Goal: Task Accomplishment & Management: Complete application form

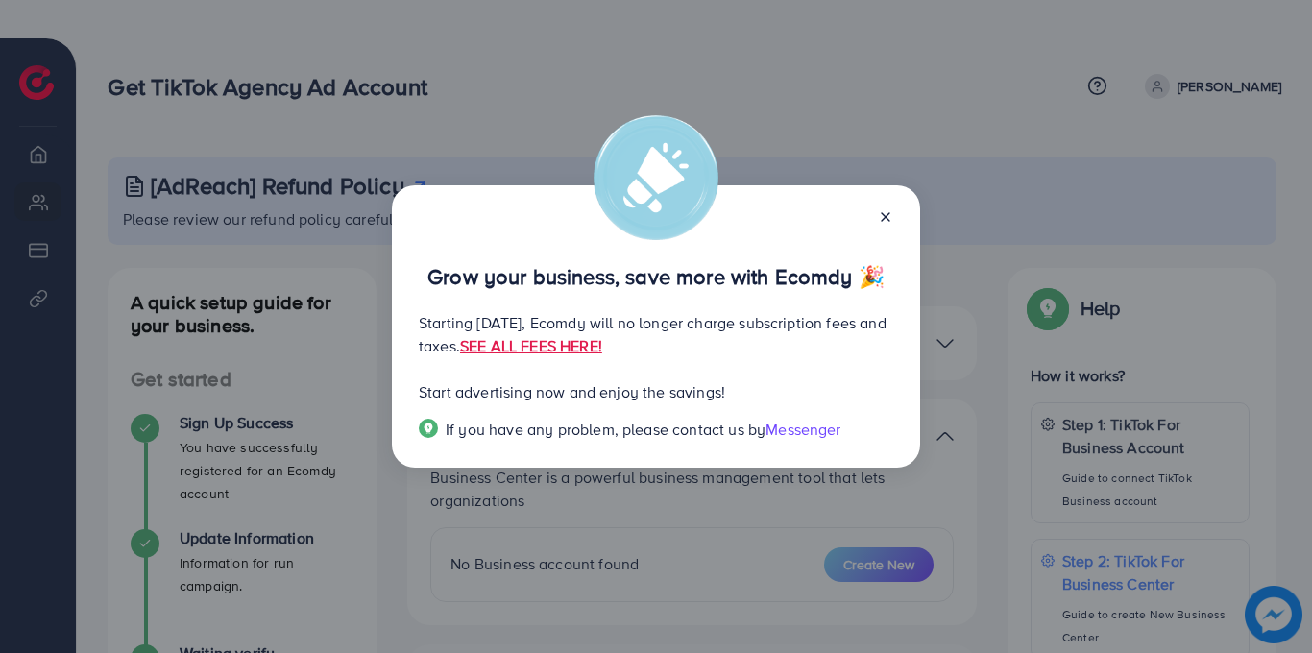
click at [886, 215] on line at bounding box center [886, 217] width 8 height 8
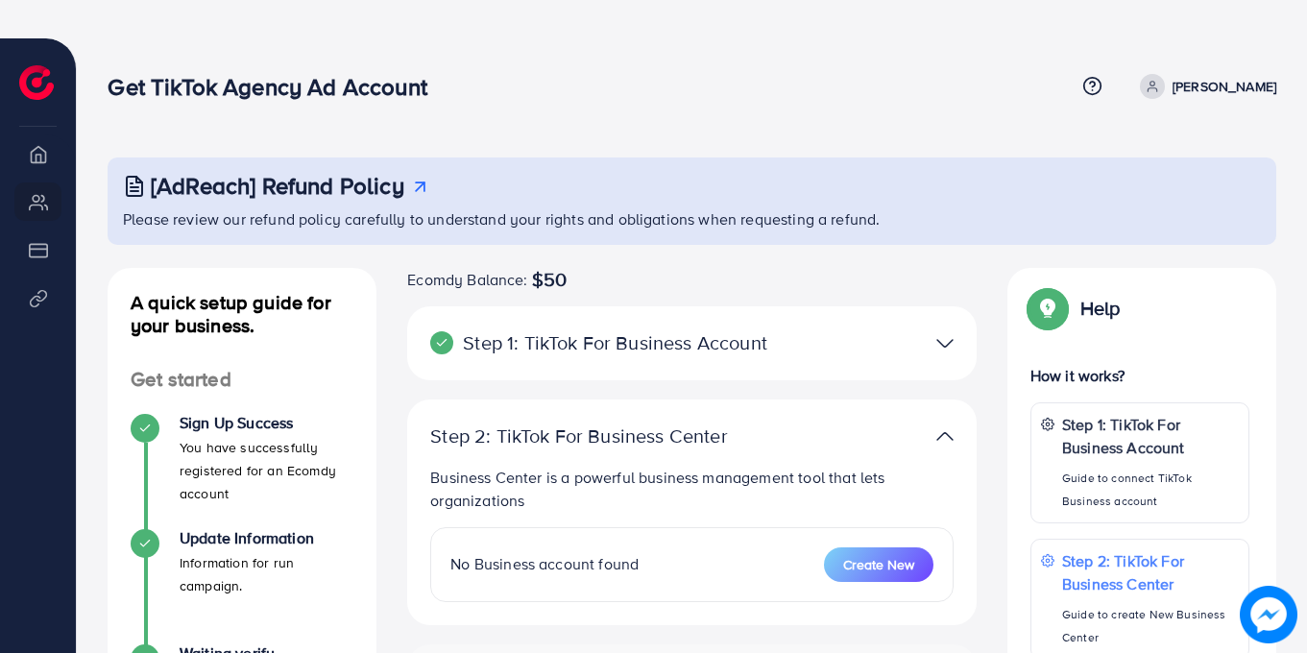
click at [1261, 83] on p "[PERSON_NAME]" at bounding box center [1225, 86] width 104 height 23
click at [1156, 88] on icon at bounding box center [1152, 90] width 9 height 4
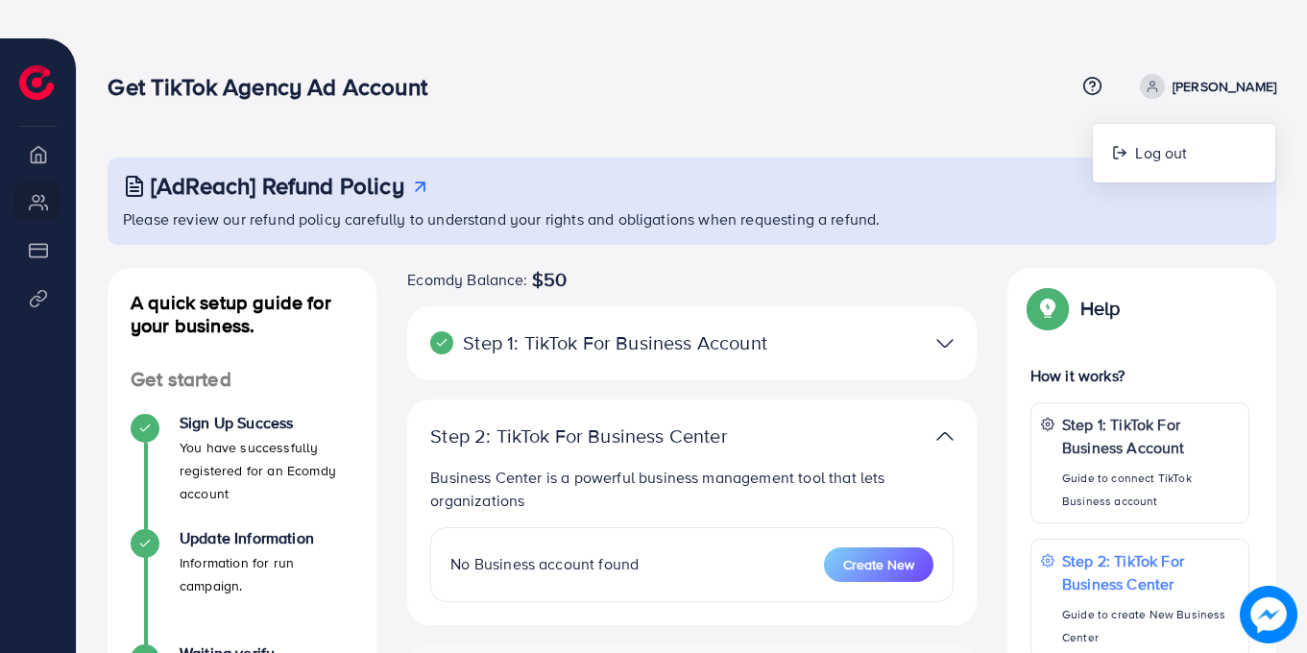
click at [1156, 88] on icon at bounding box center [1152, 90] width 9 height 4
click at [1257, 84] on p "[PERSON_NAME]" at bounding box center [1225, 86] width 104 height 23
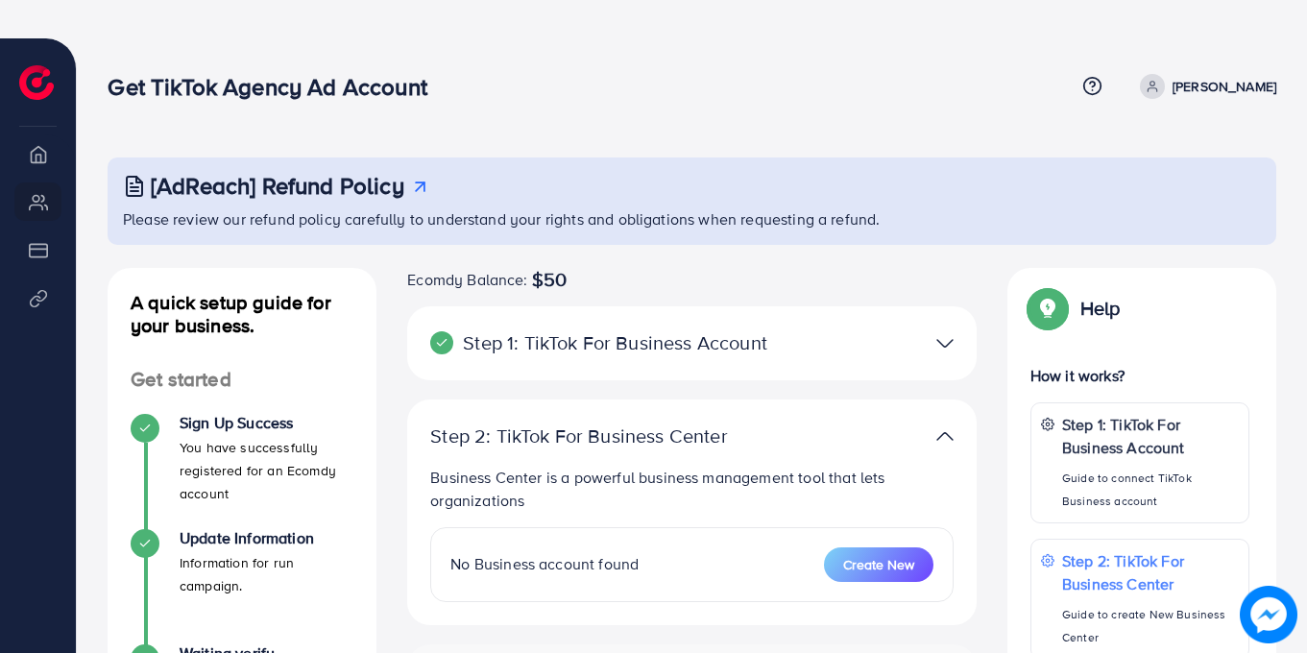
click at [928, 124] on div "[AdReach] Refund Policy Please review our refund policy carefully to understand…" at bounding box center [692, 575] width 1230 height 1075
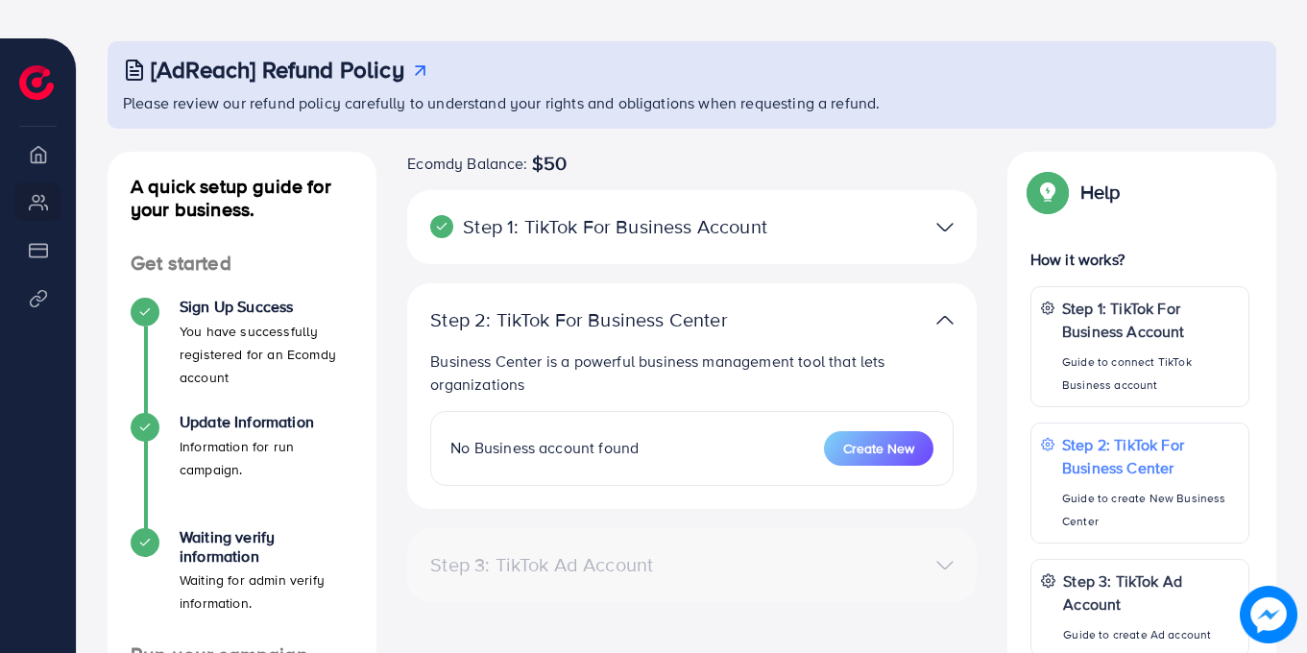
scroll to position [111, 0]
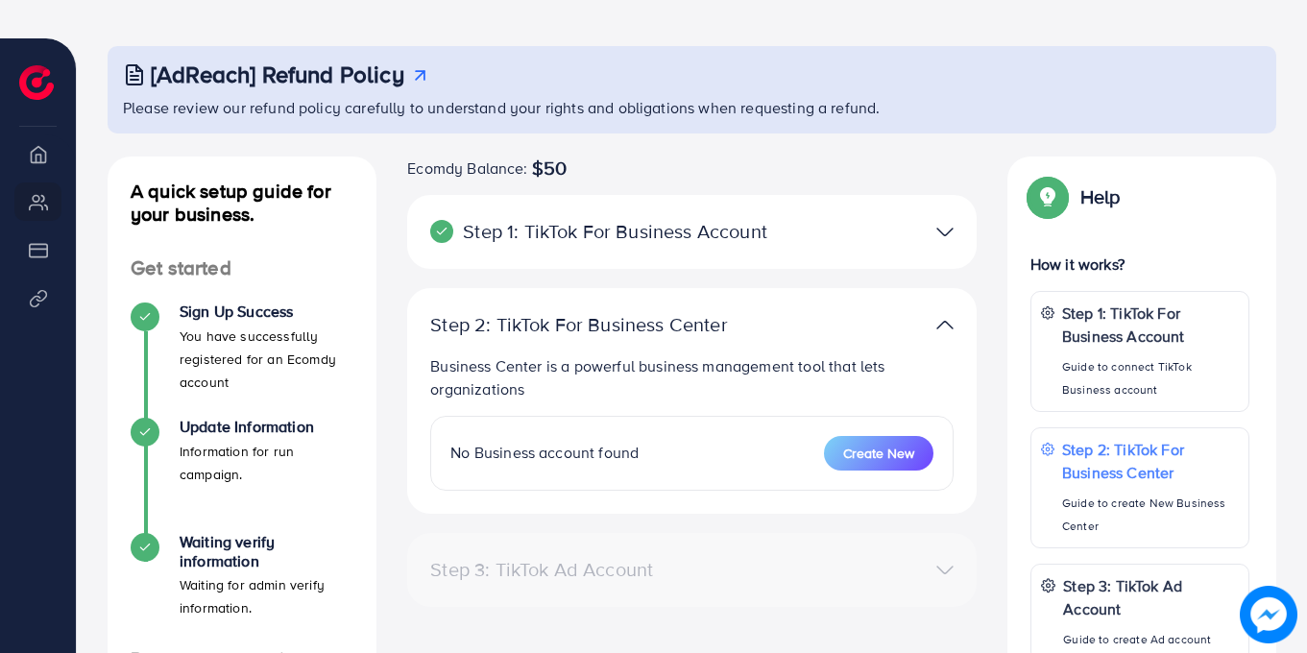
click at [949, 235] on img at bounding box center [944, 232] width 17 height 28
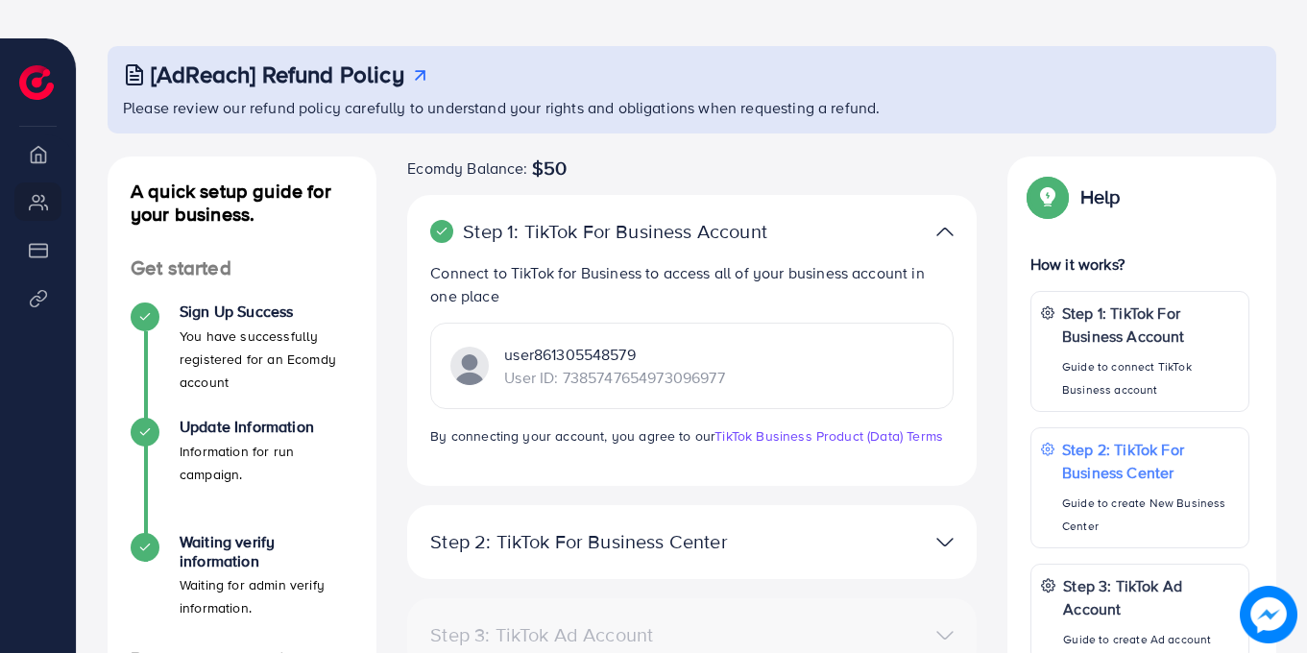
click at [631, 348] on p "user861305548579" at bounding box center [614, 354] width 220 height 23
click at [947, 534] on img at bounding box center [944, 542] width 17 height 28
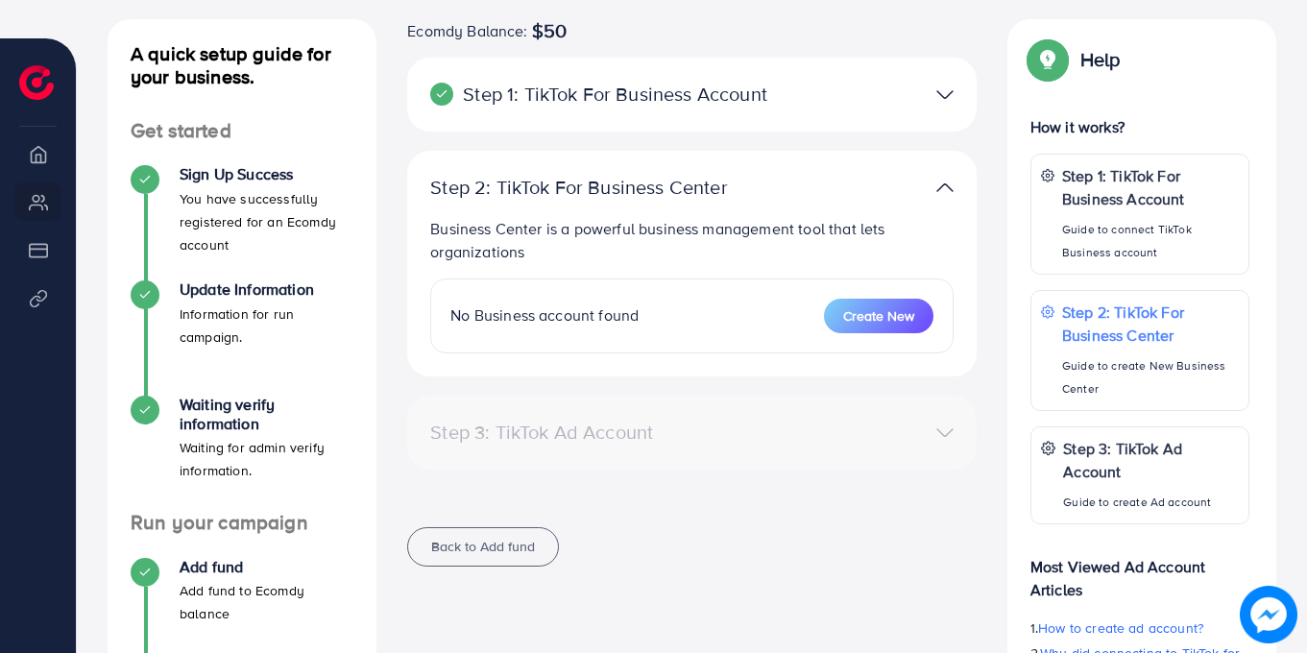
scroll to position [0, 0]
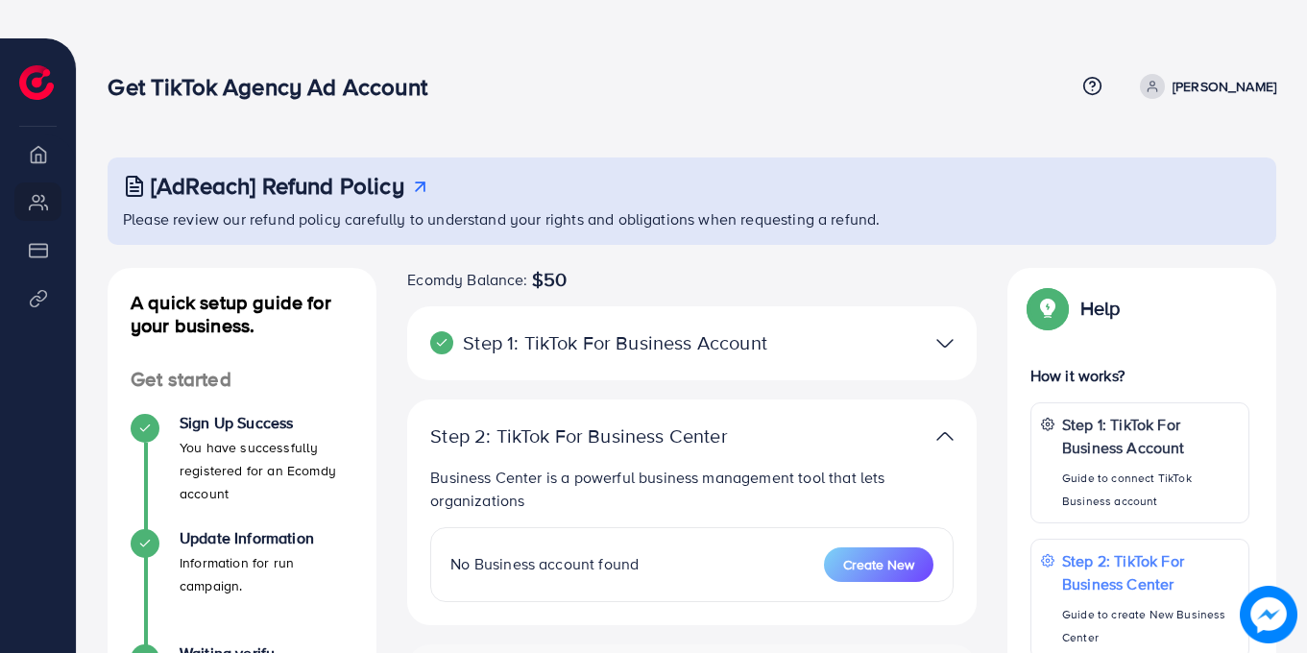
click at [668, 104] on div "Get TikTok Agency Ad Account Help Center Contact Support Term and policy About …" at bounding box center [692, 87] width 1169 height 52
click at [25, 286] on li "Product Links" at bounding box center [38, 298] width 76 height 38
click at [46, 239] on li "Payment" at bounding box center [38, 249] width 76 height 38
click at [43, 196] on li "My ad accounts" at bounding box center [38, 201] width 76 height 38
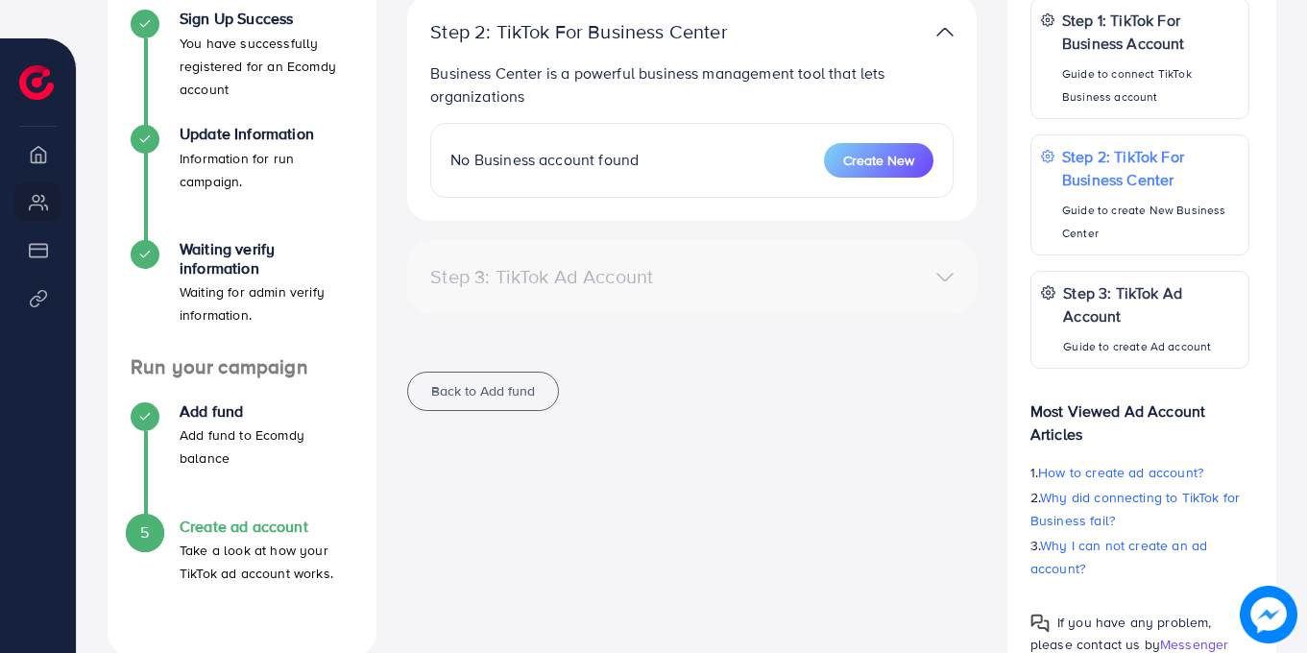
scroll to position [405, 0]
click at [1112, 318] on p "Step 3: TikTok Ad Account" at bounding box center [1152, 302] width 178 height 46
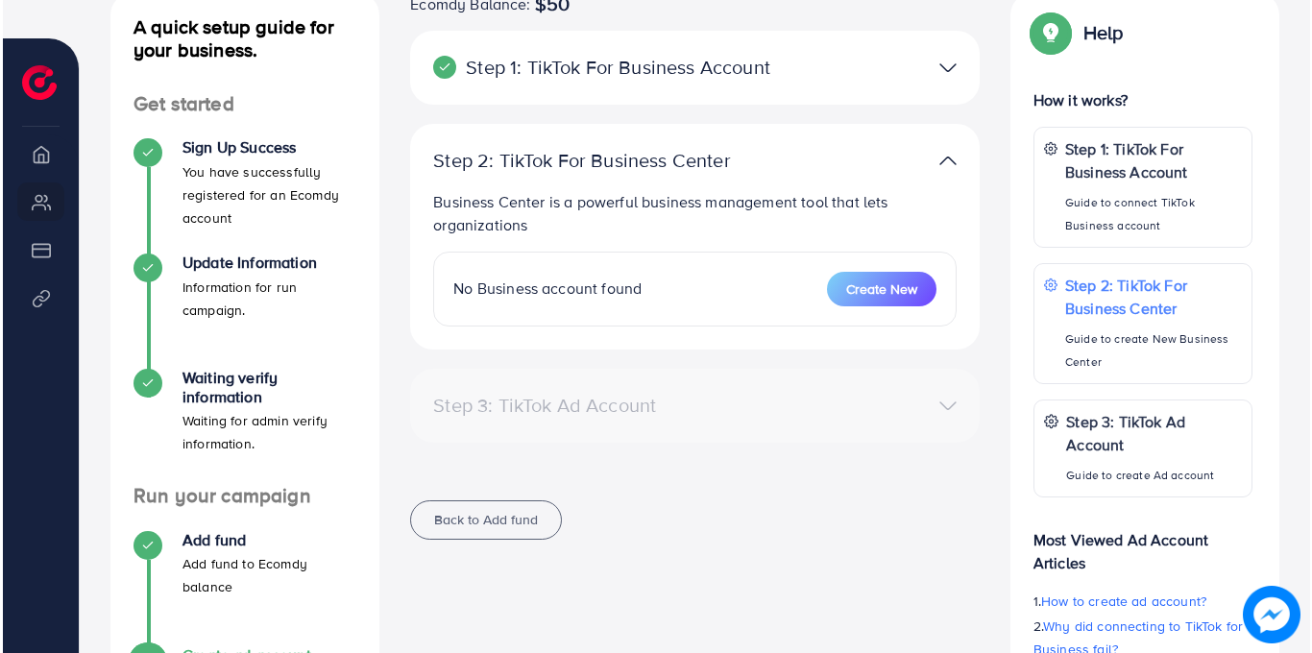
scroll to position [273, 0]
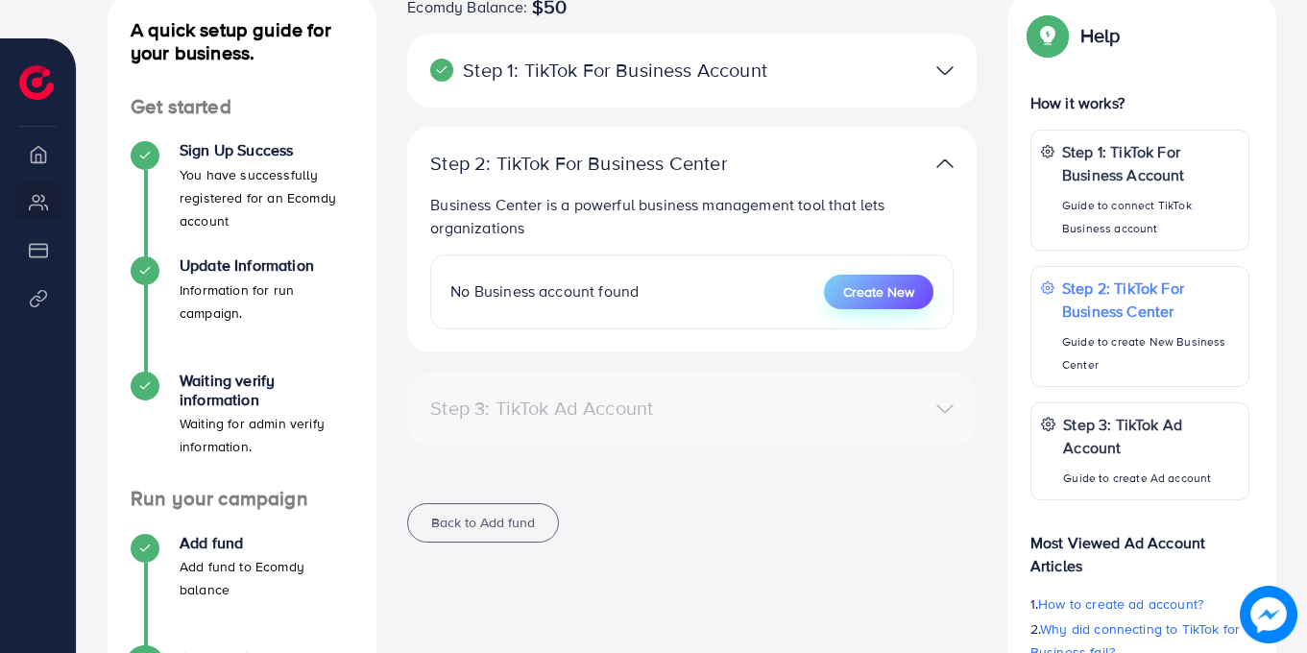
click at [857, 288] on span "Create New" at bounding box center [878, 291] width 71 height 19
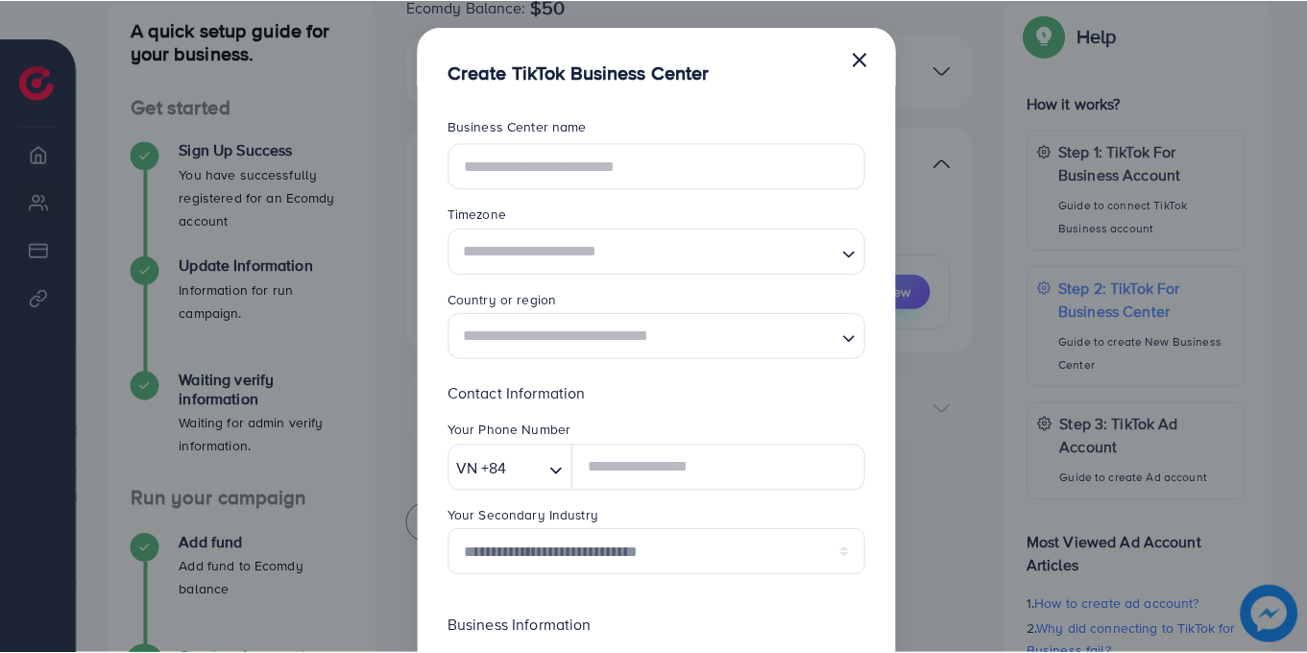
scroll to position [0, 0]
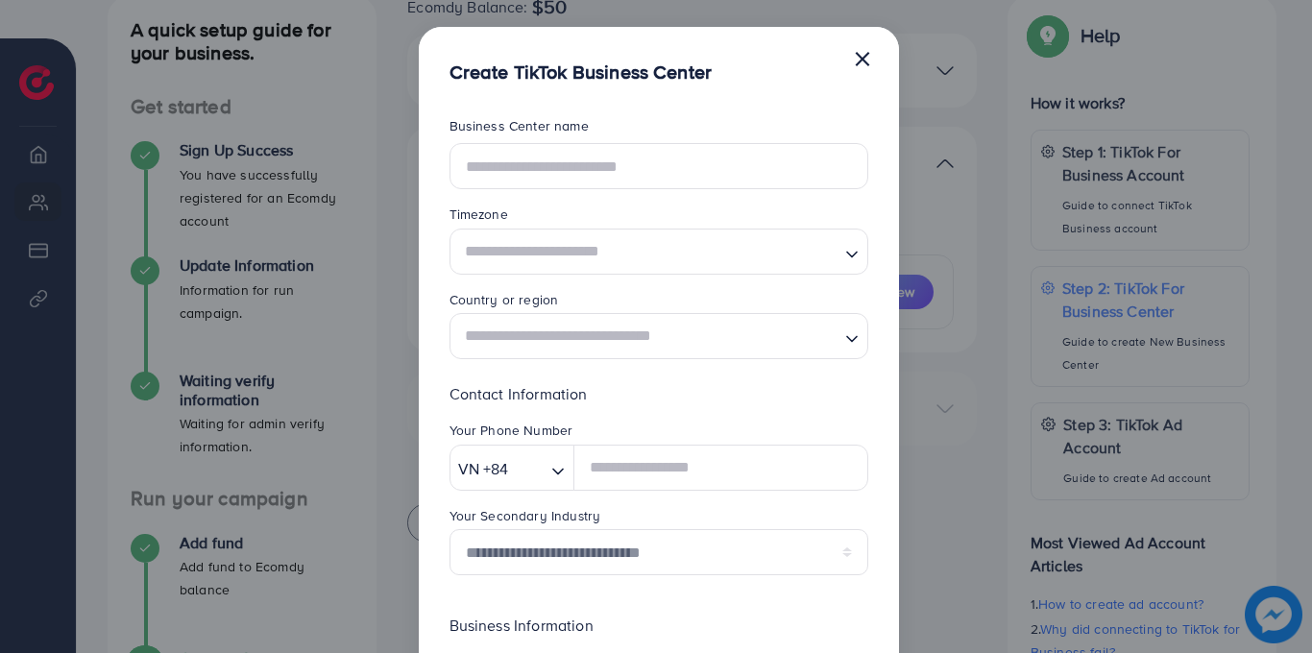
click at [863, 51] on button "×" at bounding box center [862, 57] width 19 height 38
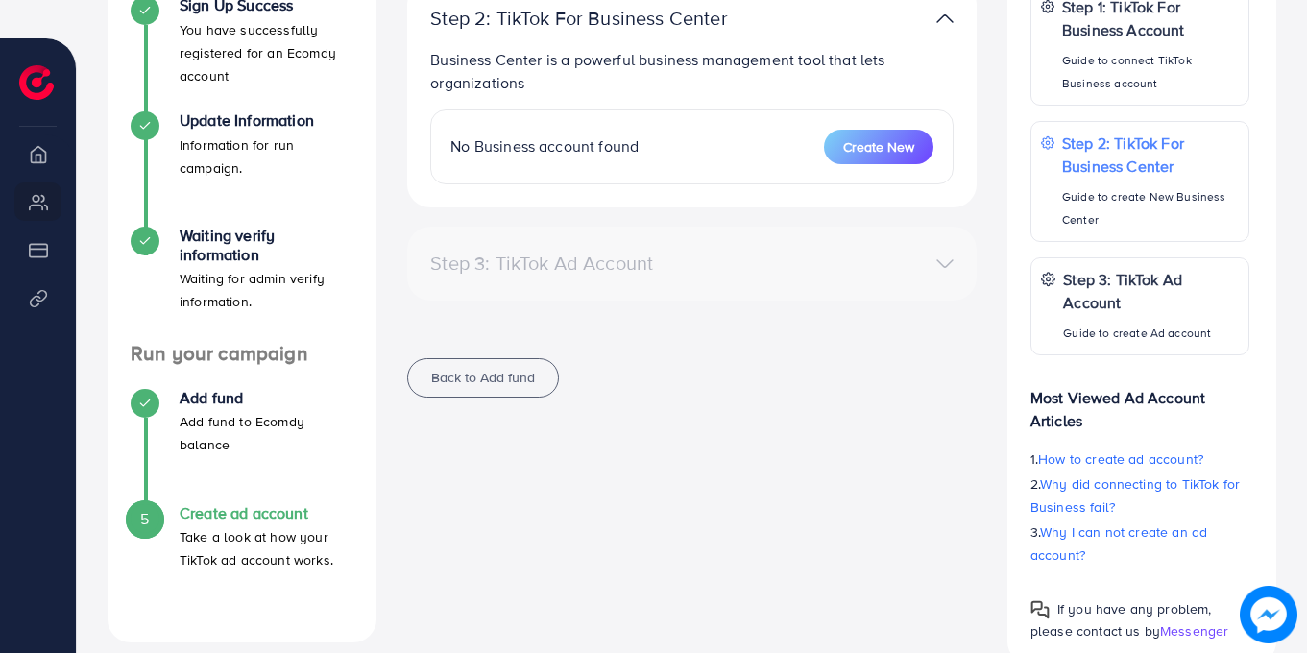
scroll to position [460, 0]
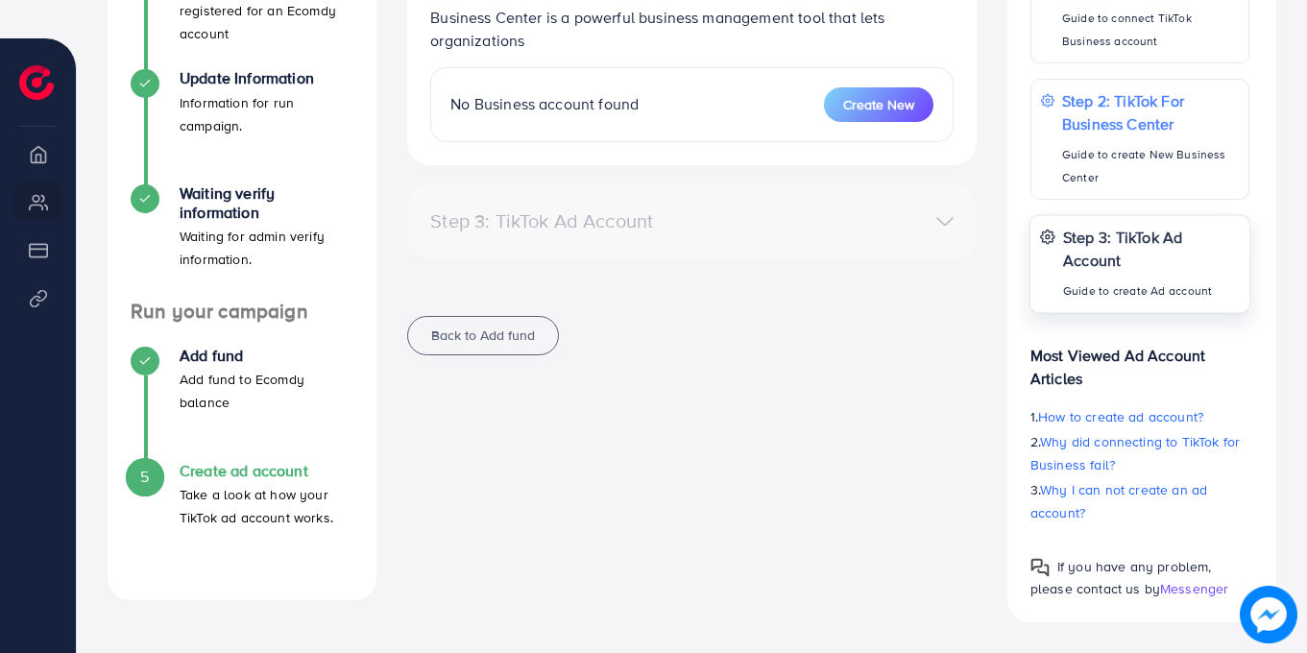
click at [1087, 262] on p "Step 3: TikTok Ad Account" at bounding box center [1152, 248] width 178 height 46
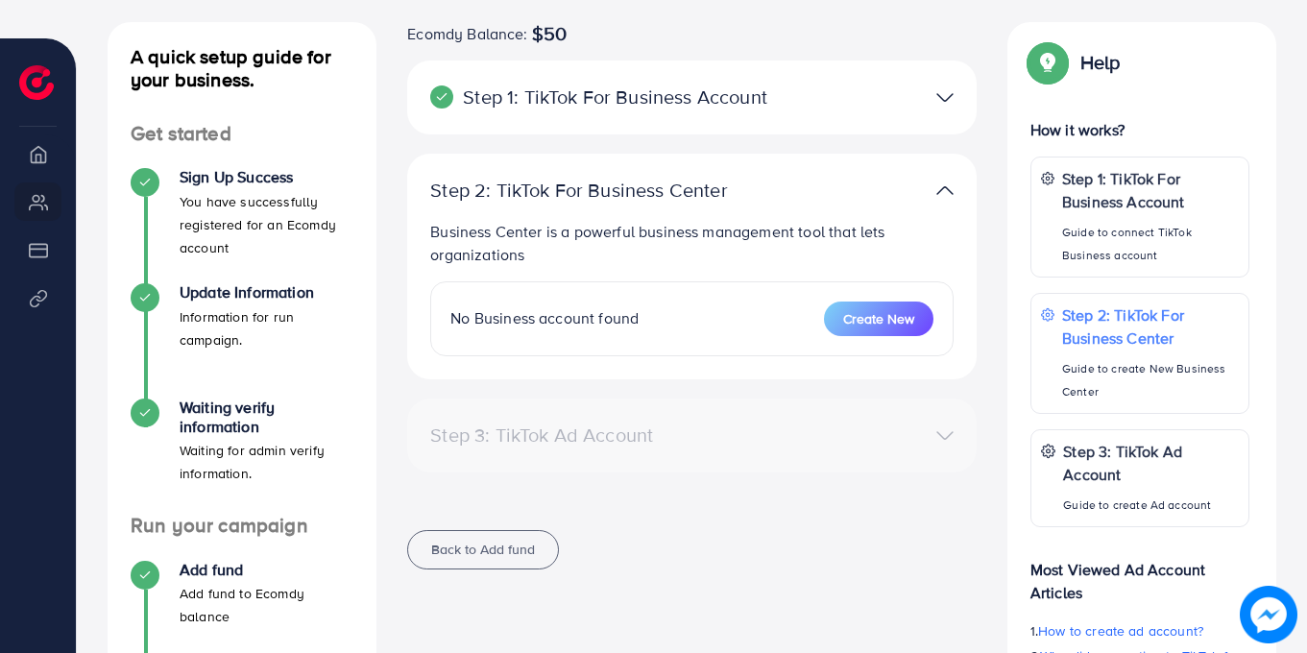
scroll to position [217, 0]
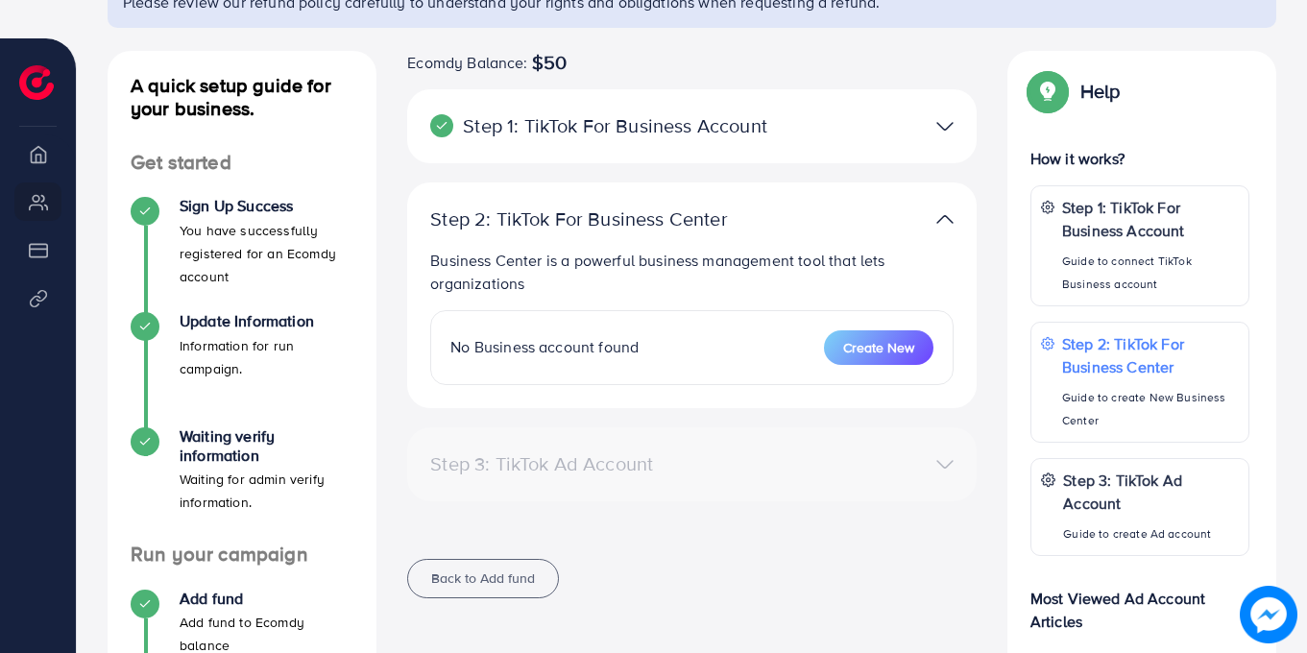
click at [948, 462] on div "Step 3: TikTok Ad Account" at bounding box center [692, 464] width 554 height 28
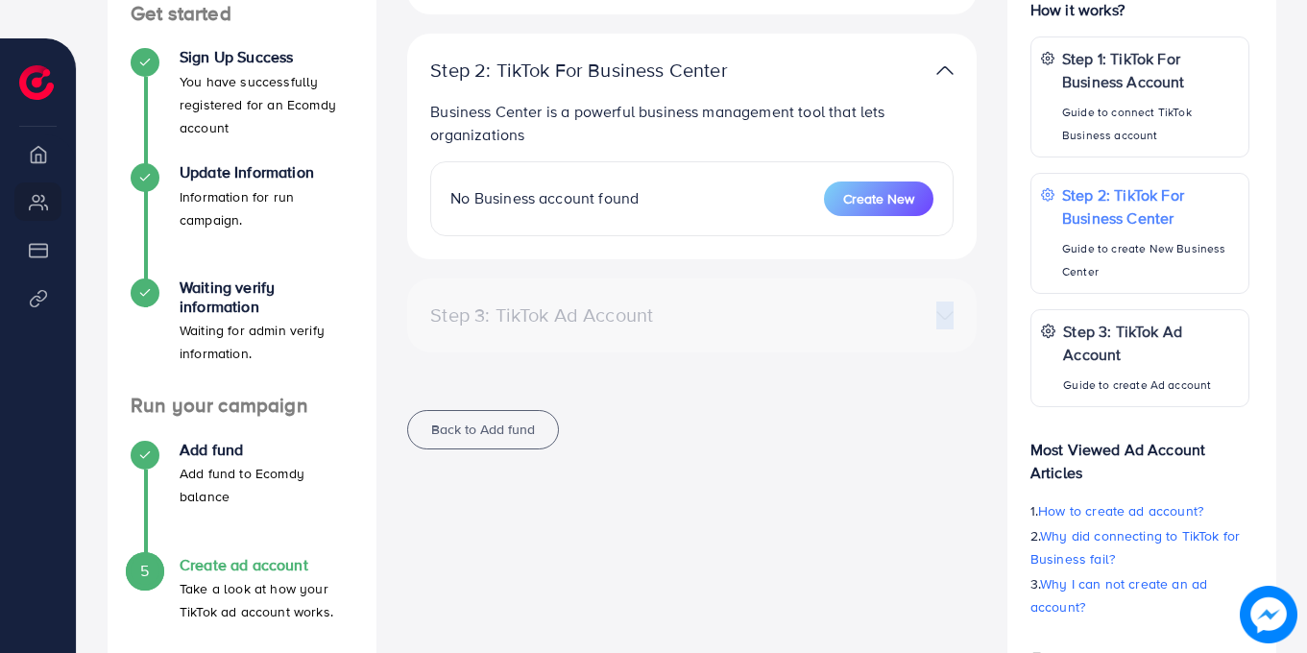
scroll to position [373, 0]
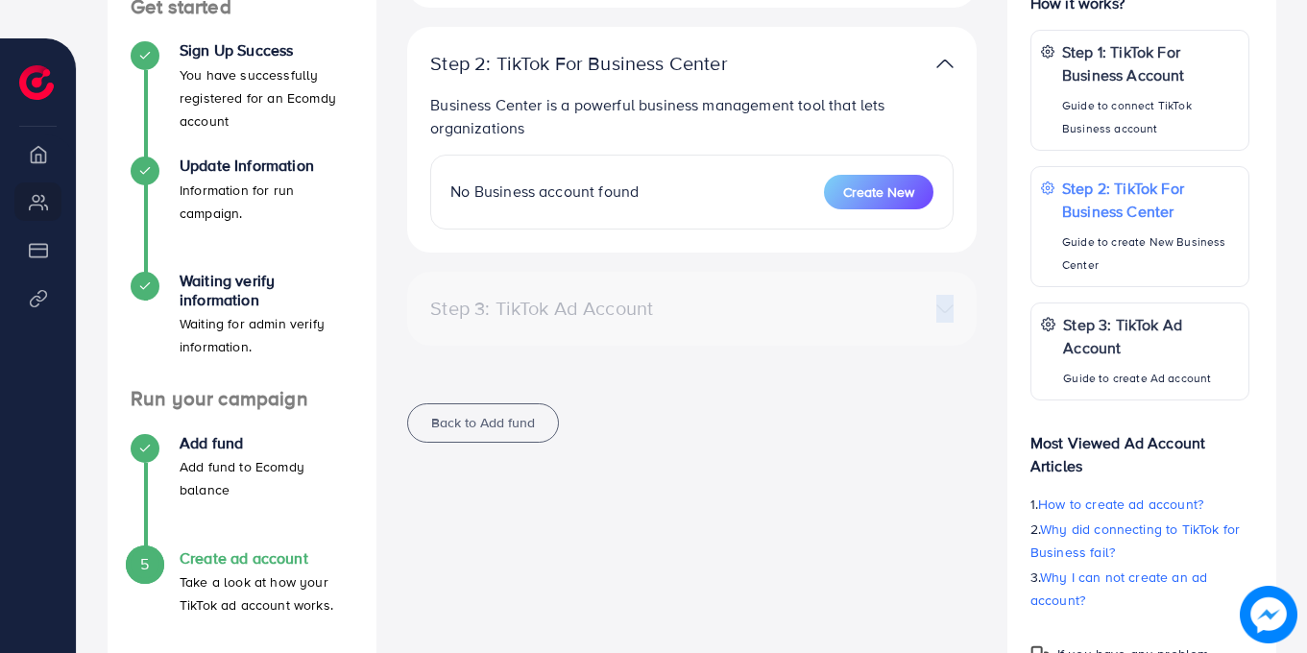
click at [949, 308] on div "Step 3: TikTok Ad Account" at bounding box center [692, 309] width 554 height 28
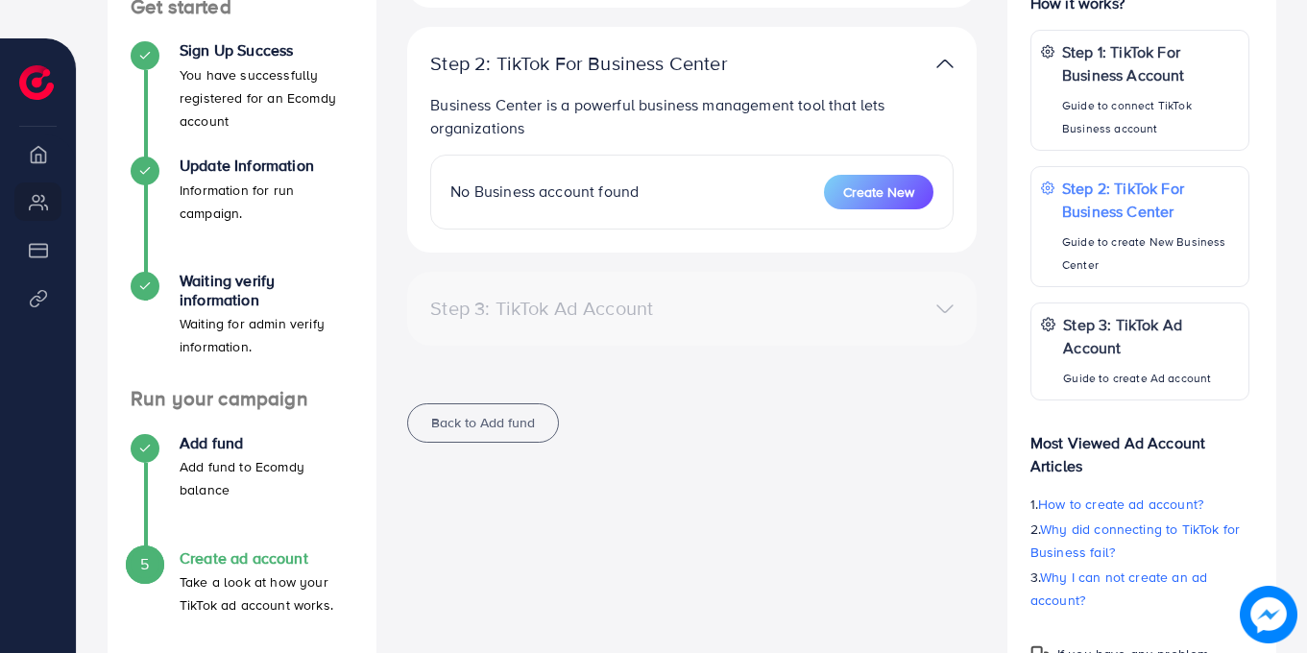
click at [949, 308] on div "Step 3: TikTok Ad Account" at bounding box center [692, 309] width 554 height 28
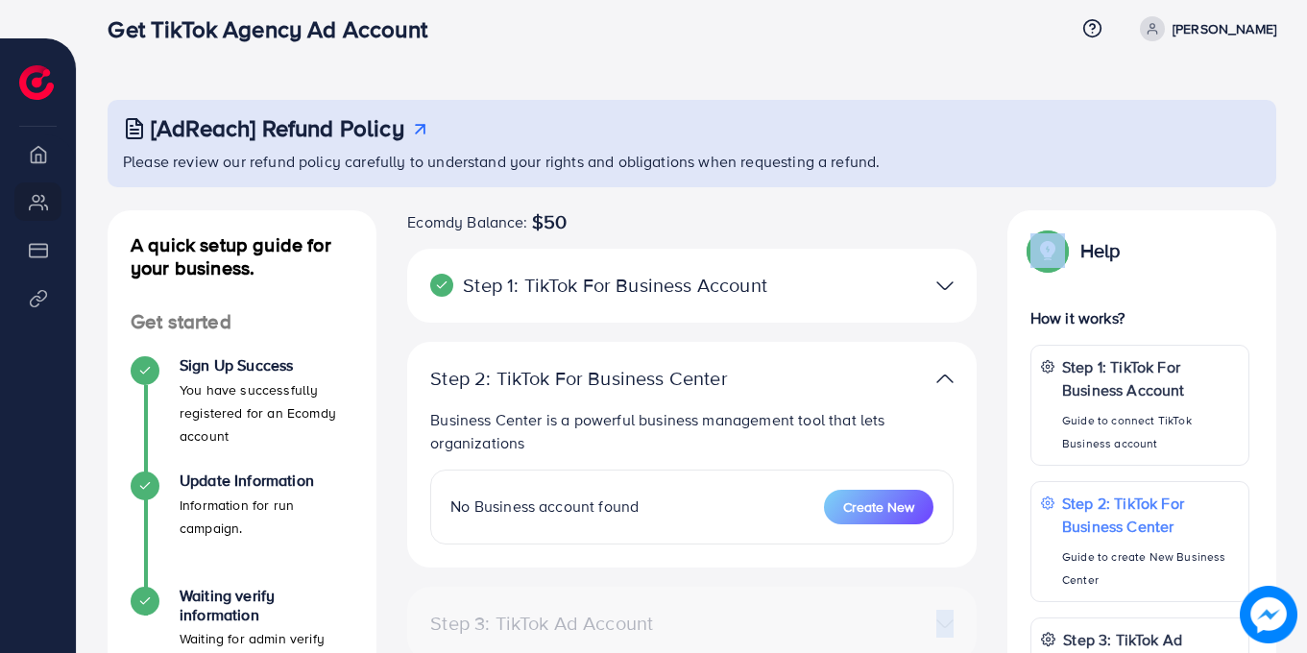
scroll to position [94, 0]
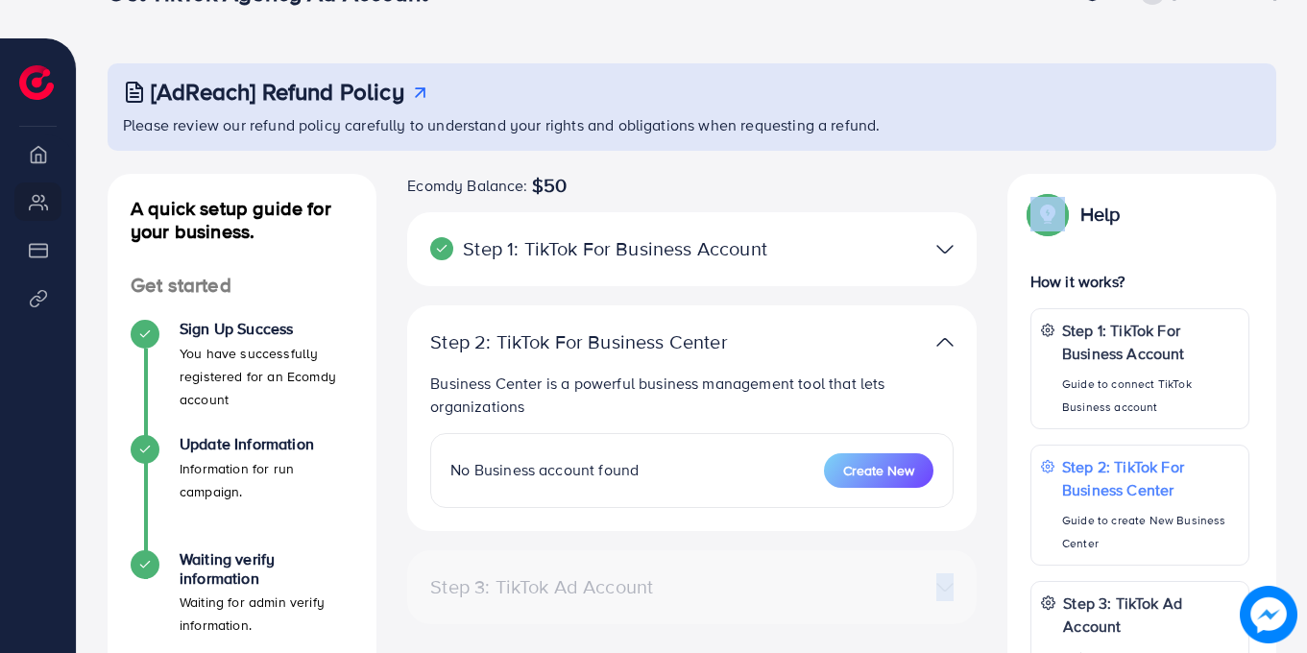
click at [944, 248] on img at bounding box center [944, 249] width 17 height 28
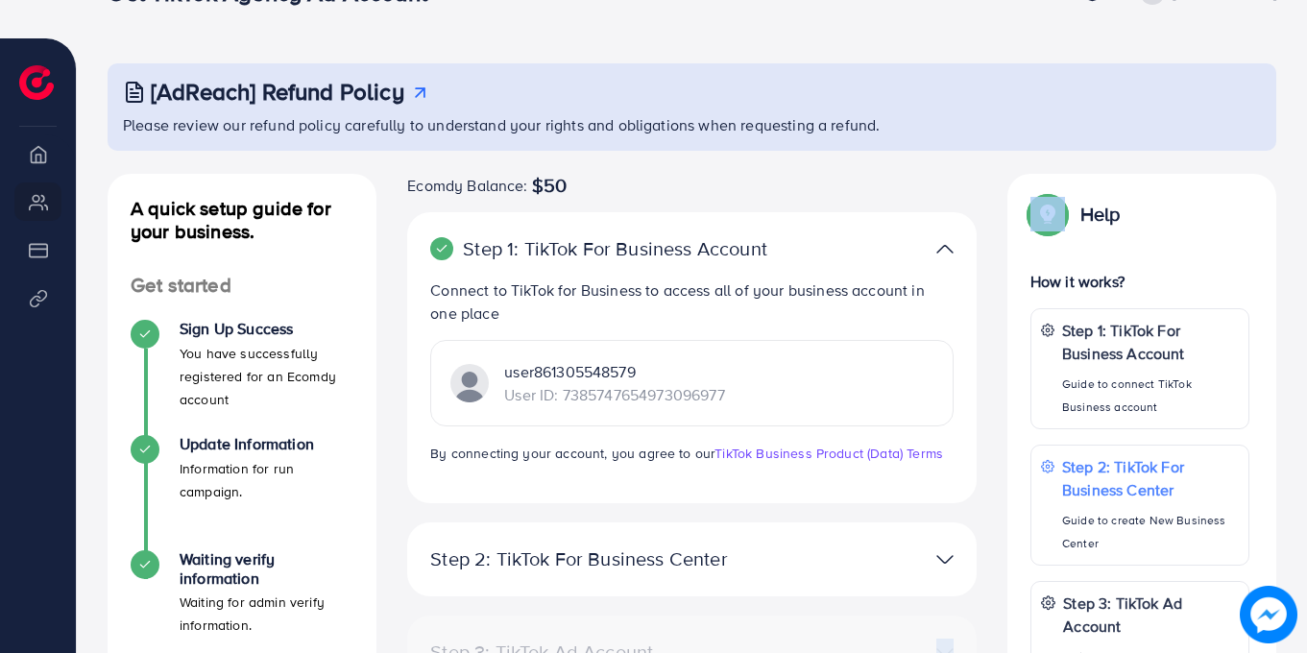
click at [610, 385] on p "User ID: 7385747654973096977" at bounding box center [614, 394] width 220 height 23
click at [469, 384] on img at bounding box center [469, 383] width 38 height 38
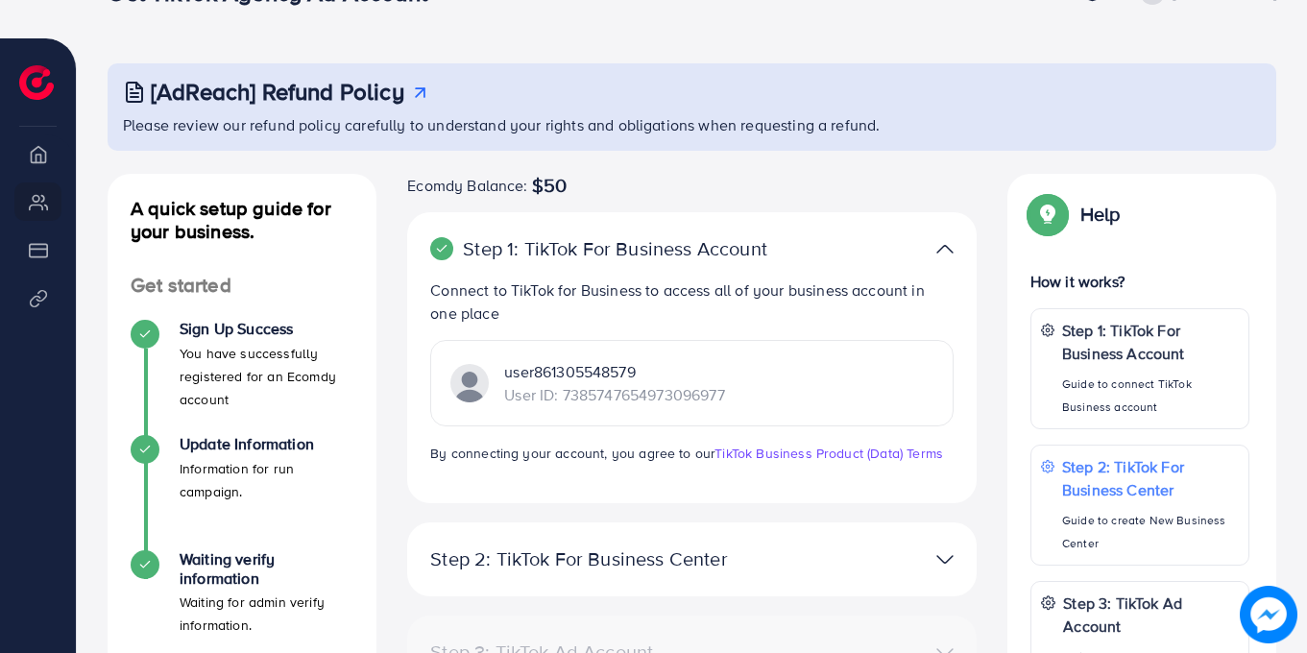
click at [469, 384] on img at bounding box center [469, 383] width 38 height 38
click at [797, 450] on link "TikTok Business Product (Data) Terms" at bounding box center [829, 453] width 229 height 19
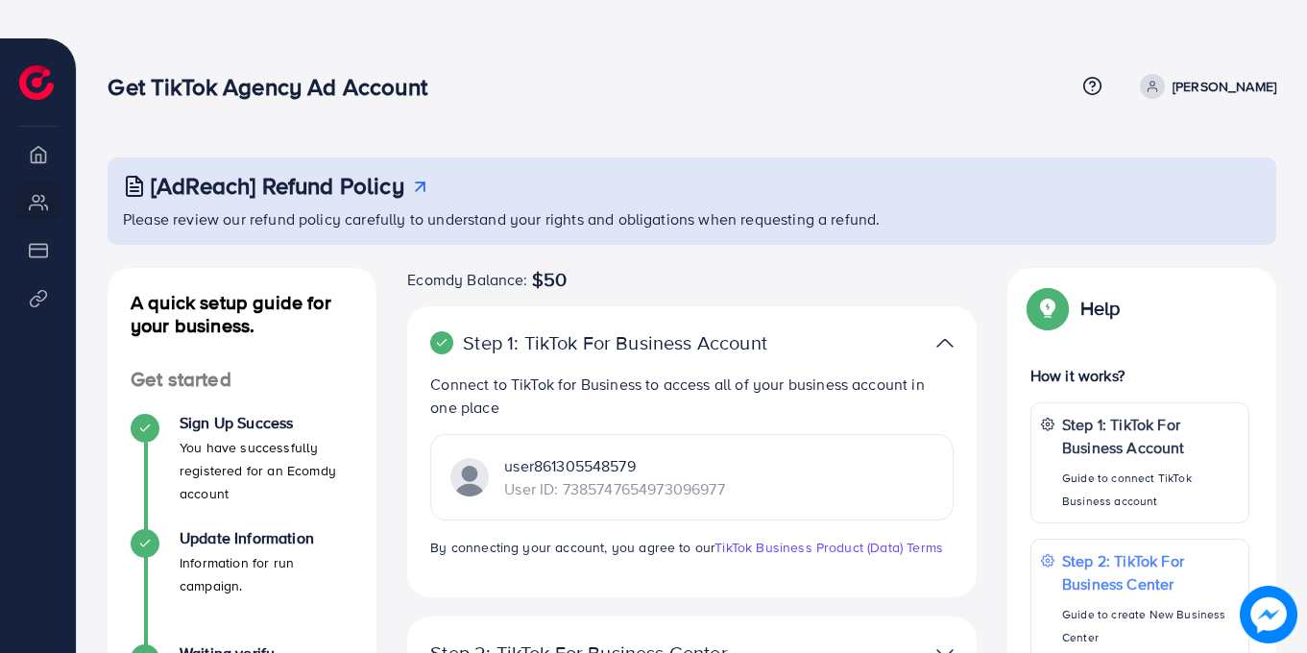
click at [41, 75] on img at bounding box center [36, 82] width 35 height 35
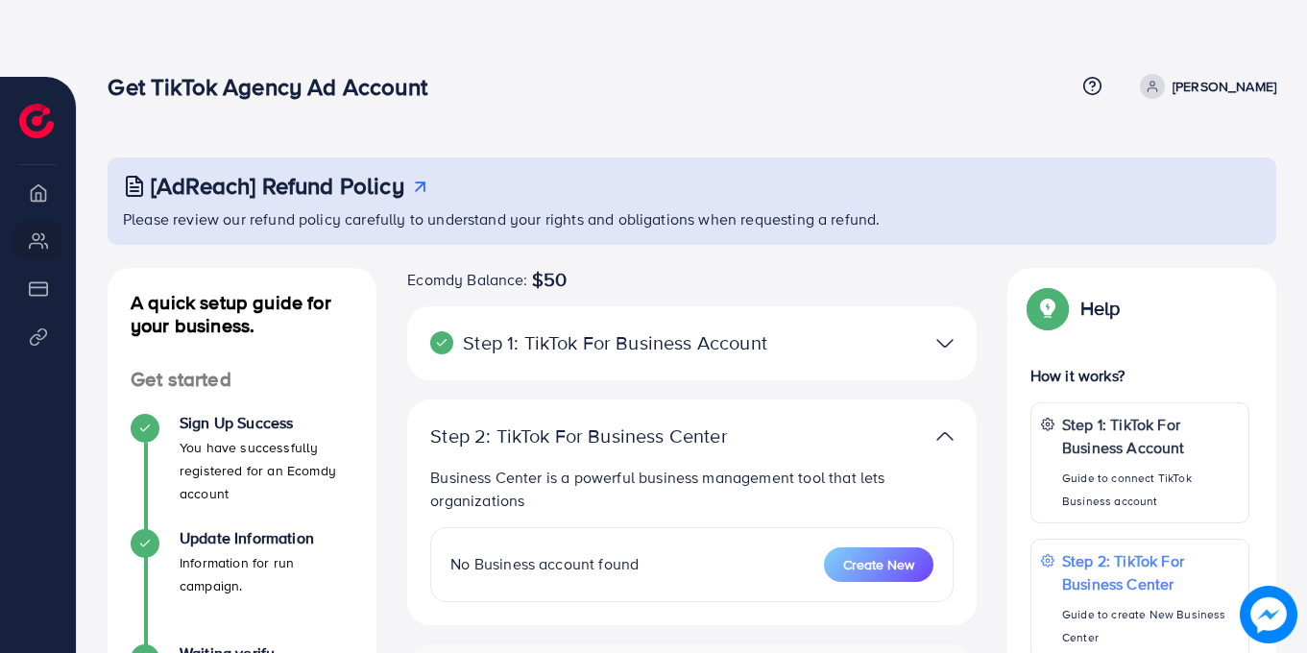
click at [1159, 88] on icon at bounding box center [1152, 86] width 13 height 13
click at [1027, 109] on div "Get TikTok Agency Ad Account Help Center Contact Support Term and policy About …" at bounding box center [692, 87] width 1169 height 52
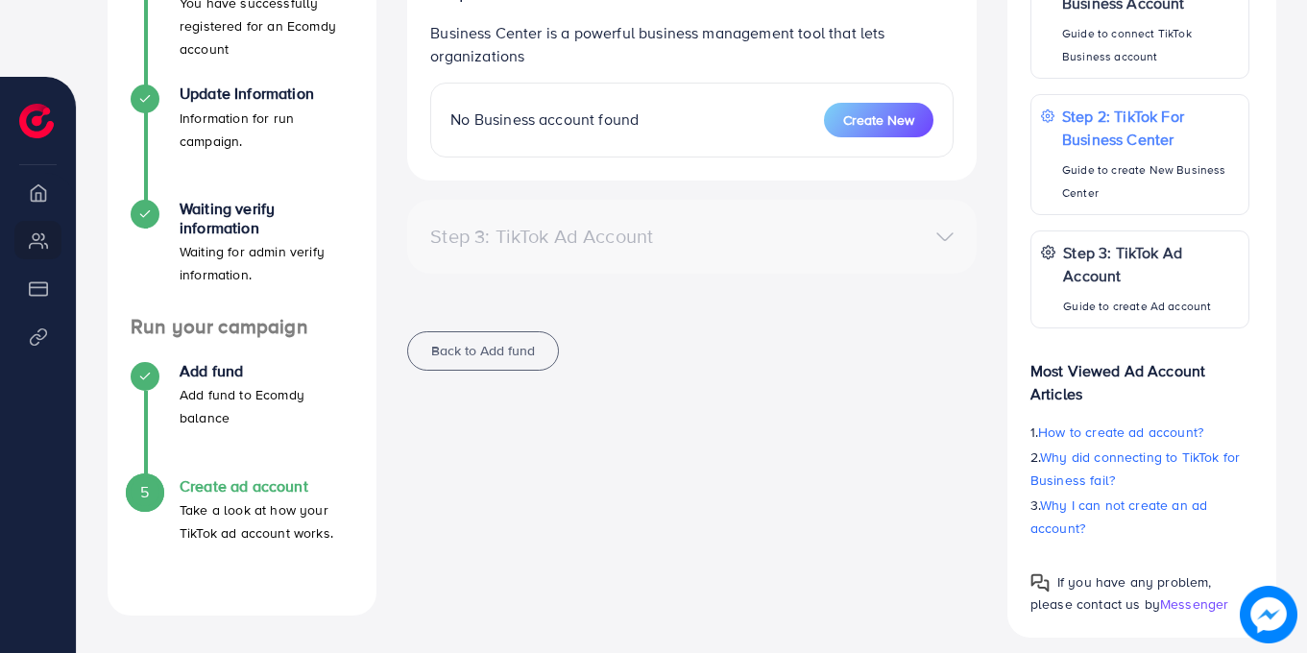
scroll to position [448, 0]
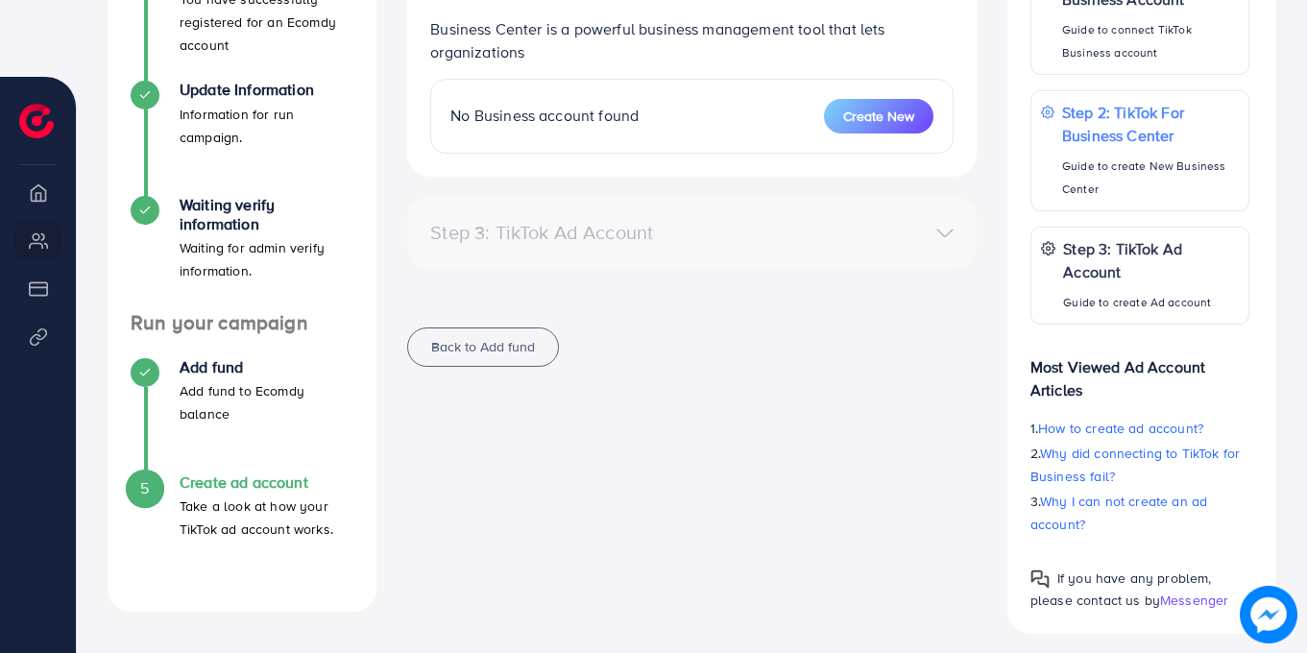
click at [228, 488] on h4 "Create ad account" at bounding box center [267, 482] width 174 height 18
click at [227, 485] on h4 "Create ad account" at bounding box center [267, 482] width 174 height 18
click at [220, 473] on h4 "Create ad account" at bounding box center [267, 482] width 174 height 18
click at [222, 380] on p "Add fund to Ecomdy balance" at bounding box center [267, 402] width 174 height 46
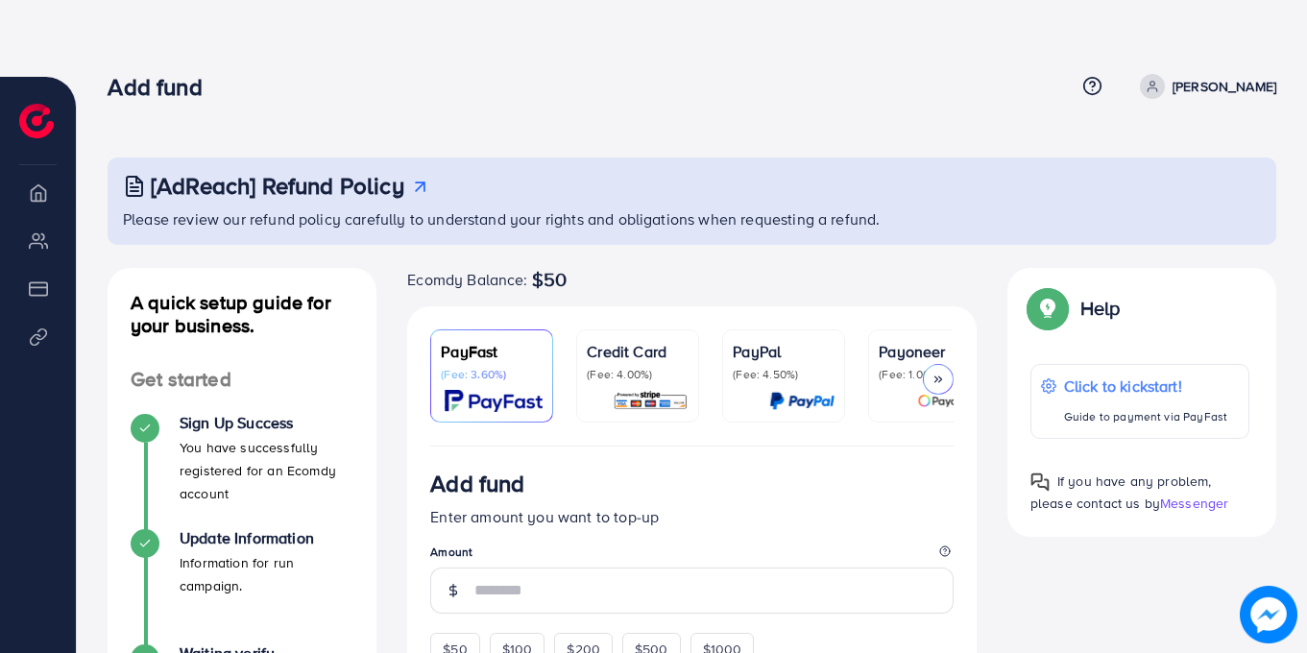
click at [651, 367] on p "(Fee: 4.00%)" at bounding box center [638, 374] width 102 height 15
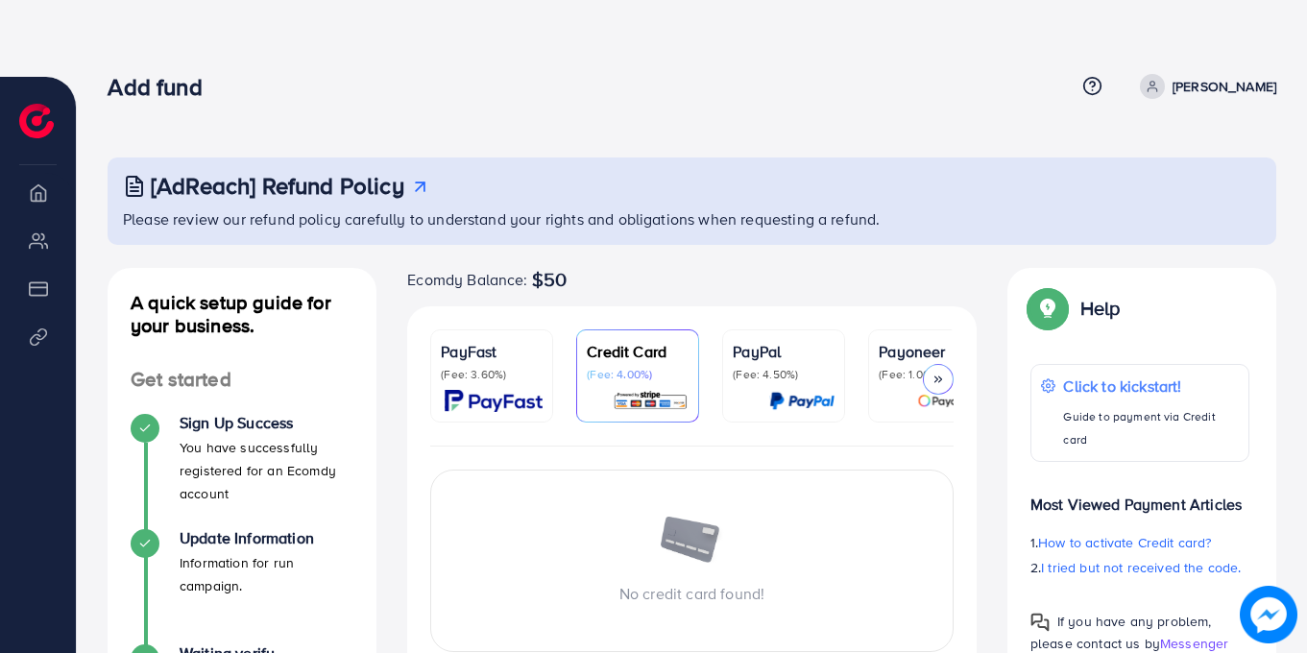
click at [765, 382] on div "PayPal (Fee: 4.50%)" at bounding box center [784, 376] width 102 height 72
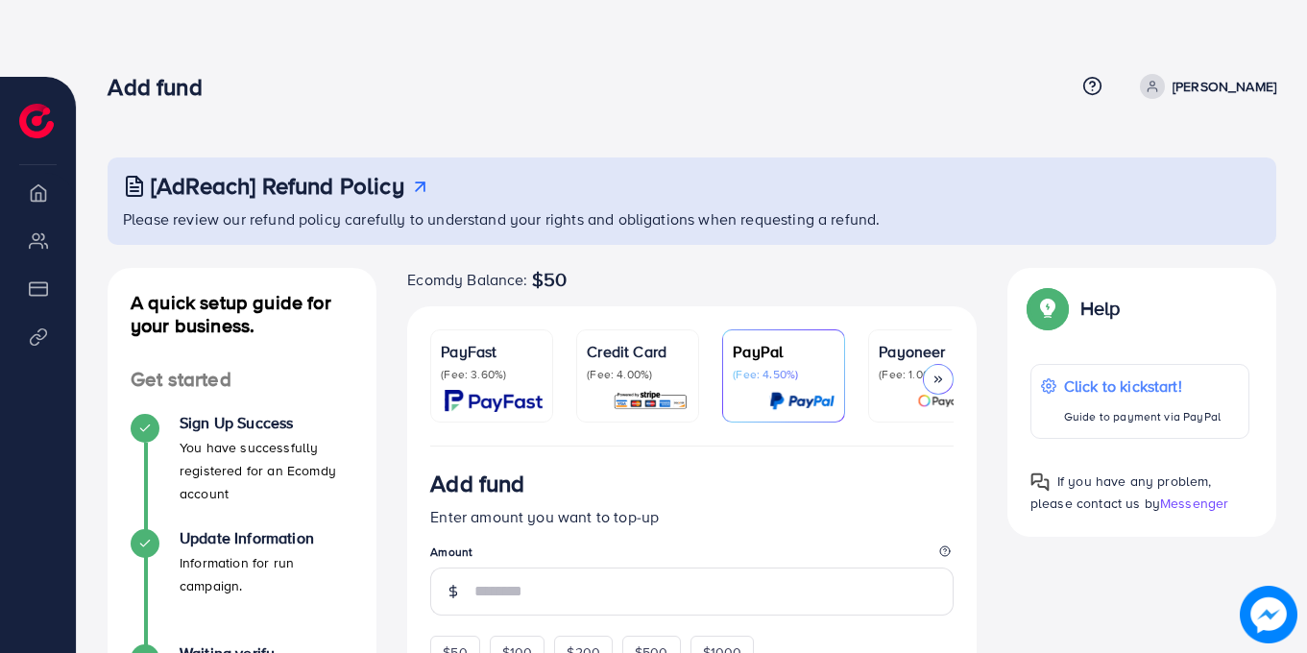
click at [880, 394] on div at bounding box center [930, 401] width 102 height 22
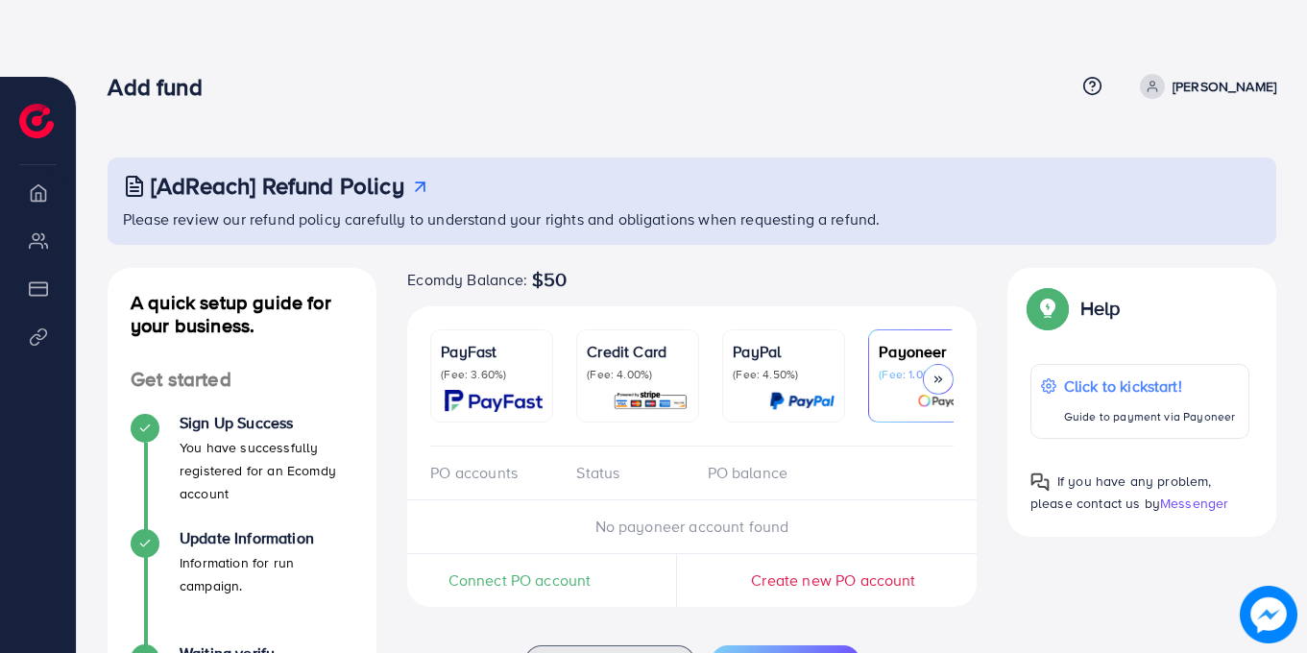
click at [472, 367] on p "(Fee: 3.60%)" at bounding box center [492, 374] width 102 height 15
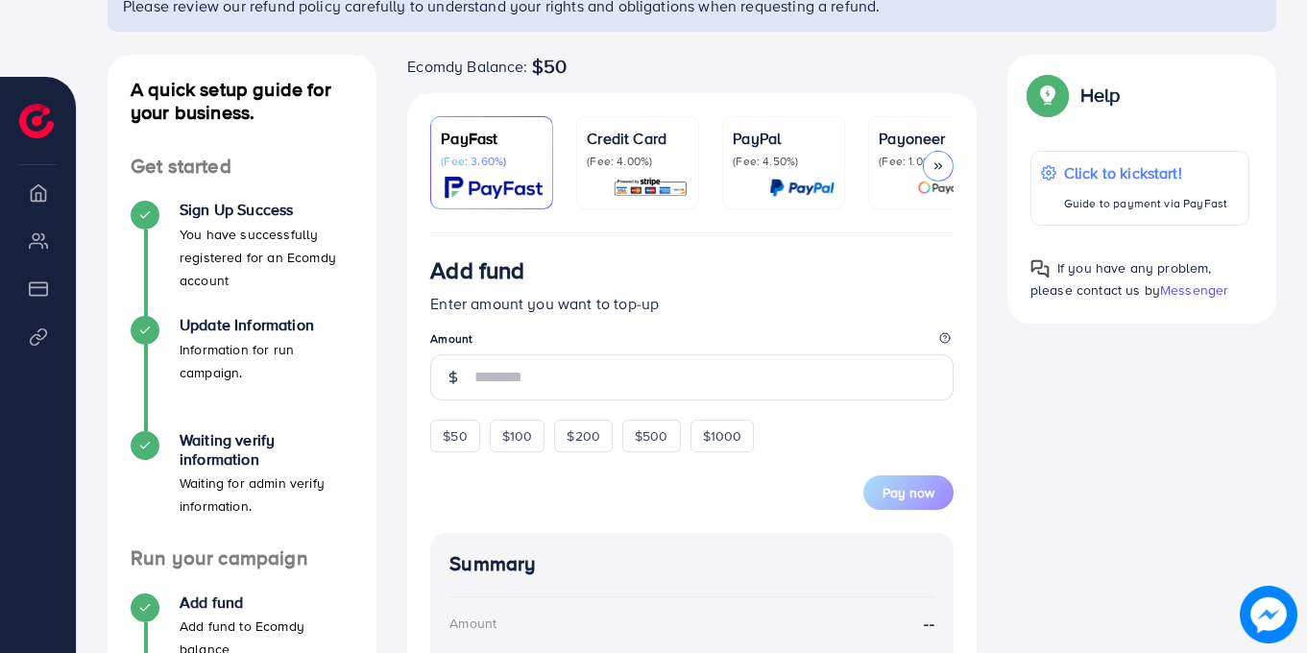
scroll to position [245, 0]
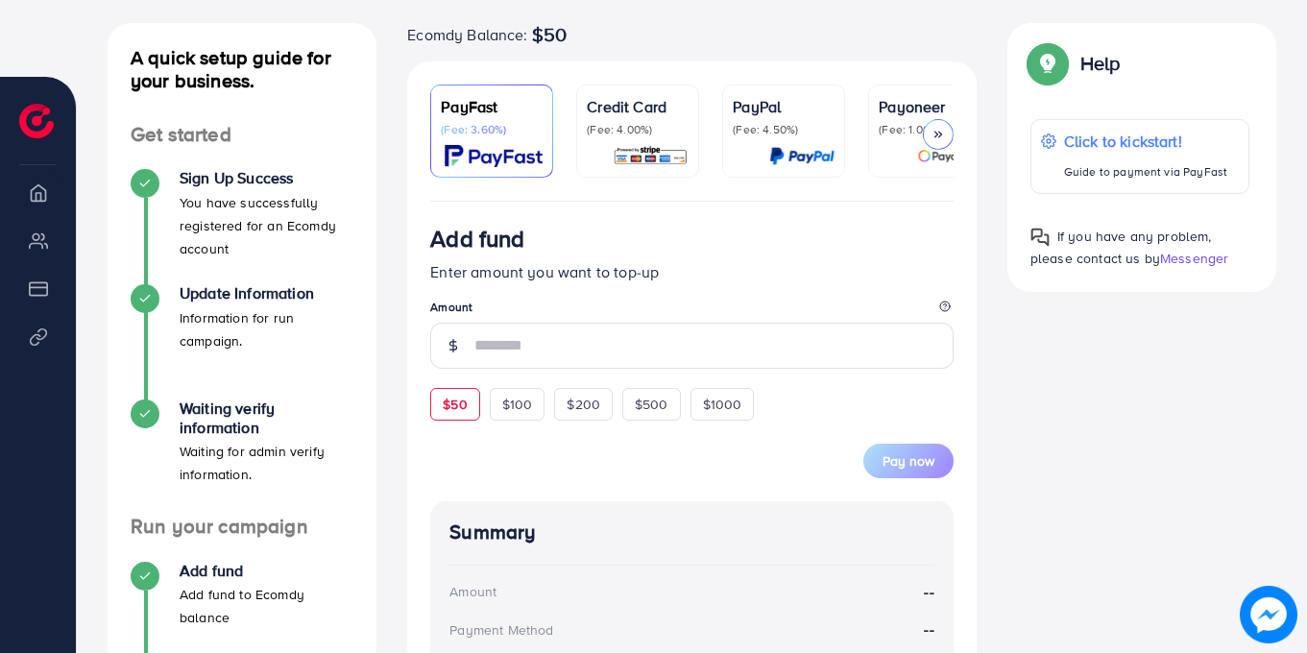
click at [461, 400] on span "$50" at bounding box center [455, 404] width 24 height 19
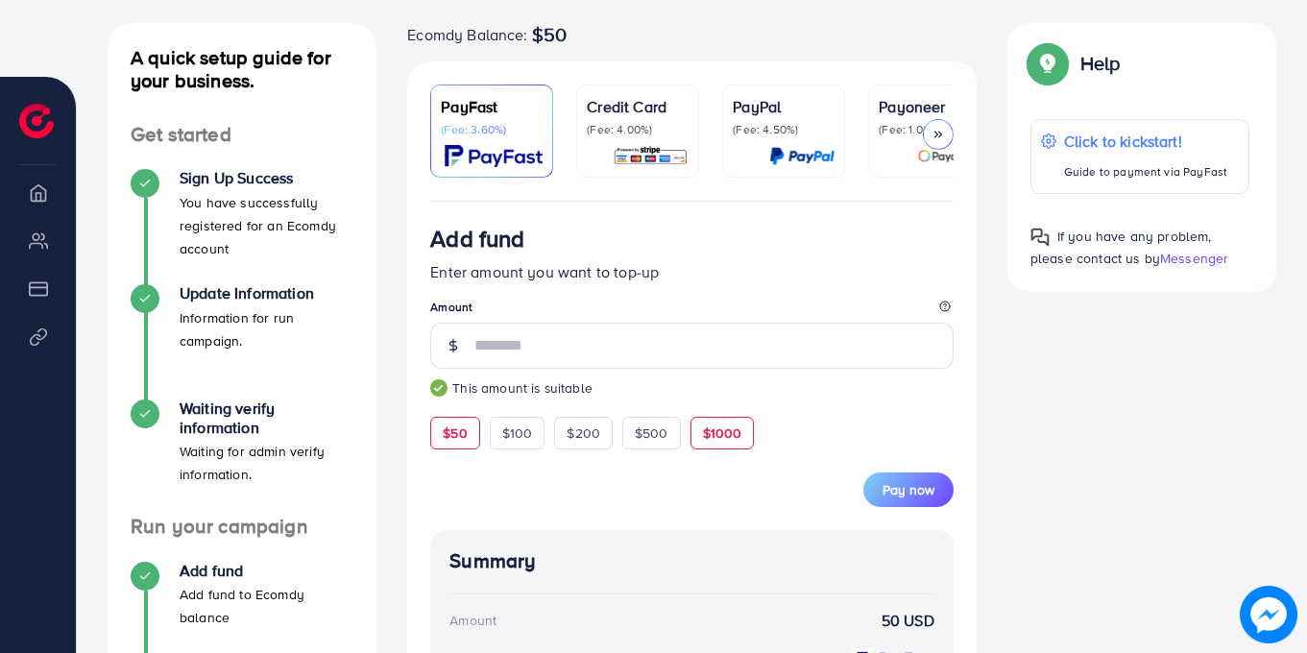
click at [728, 440] on span "$1000" at bounding box center [722, 433] width 39 height 19
type input "****"
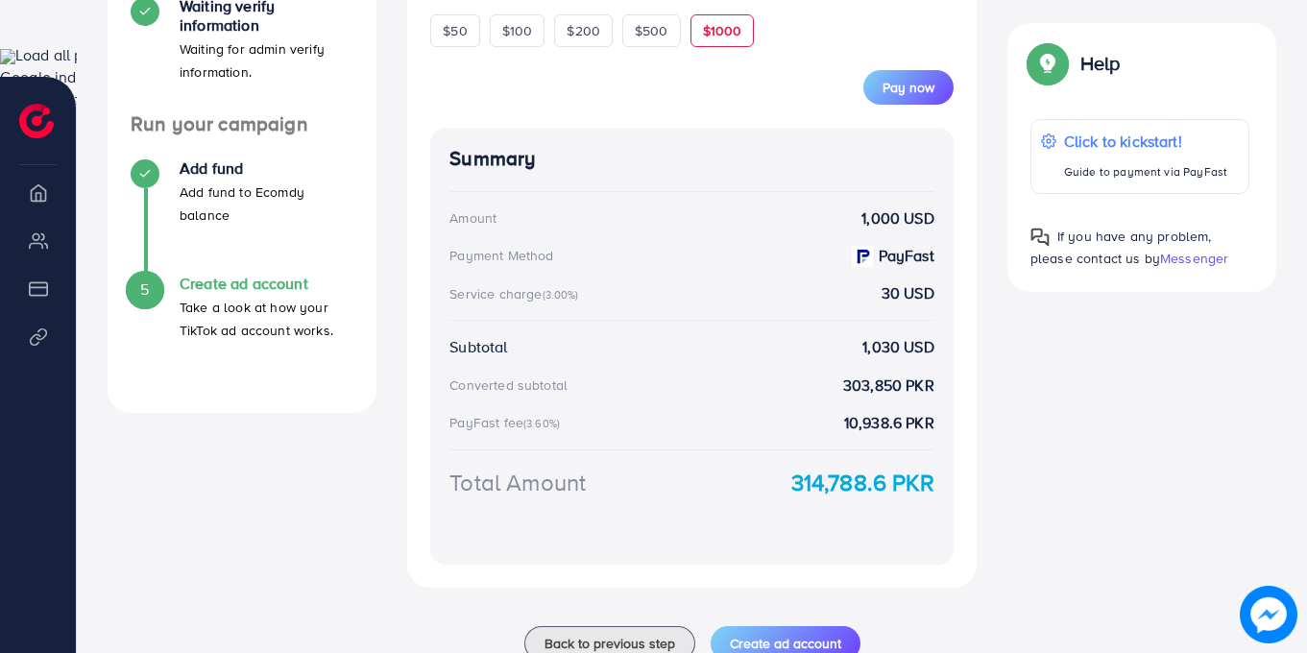
scroll to position [0, 0]
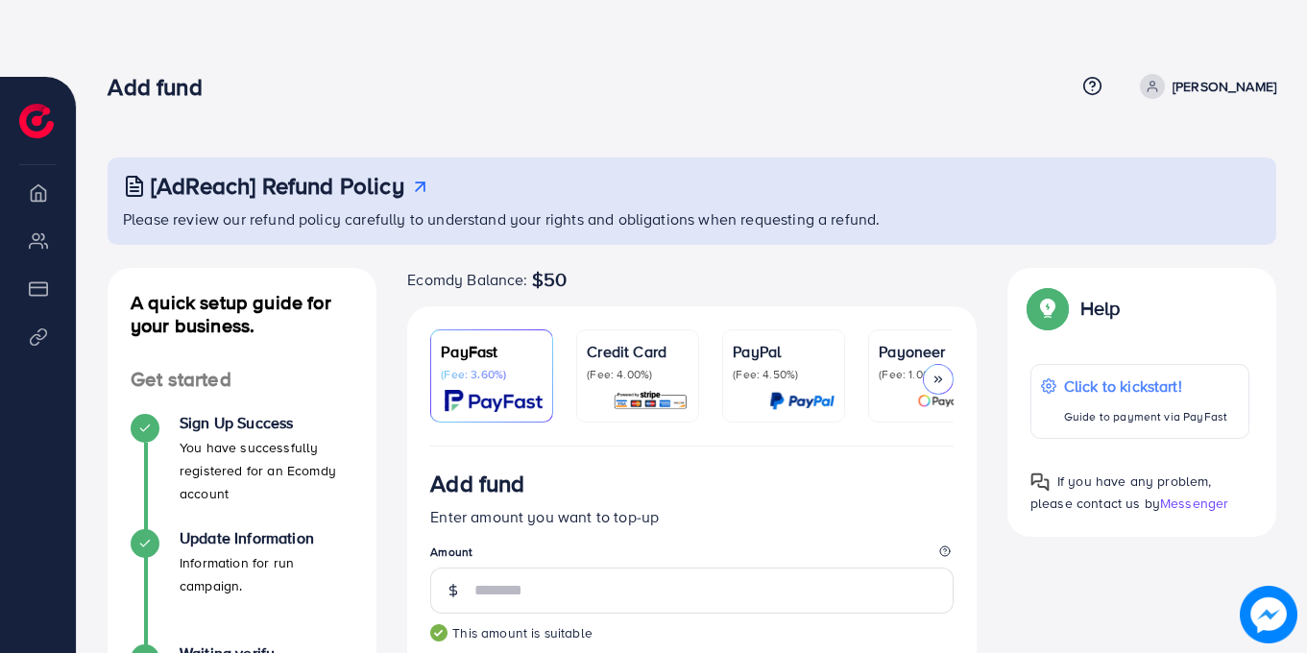
click at [140, 92] on h3 "Add fund" at bounding box center [162, 87] width 109 height 28
click at [1247, 88] on p "[PERSON_NAME]" at bounding box center [1225, 86] width 104 height 23
click at [1159, 86] on icon at bounding box center [1152, 86] width 13 height 13
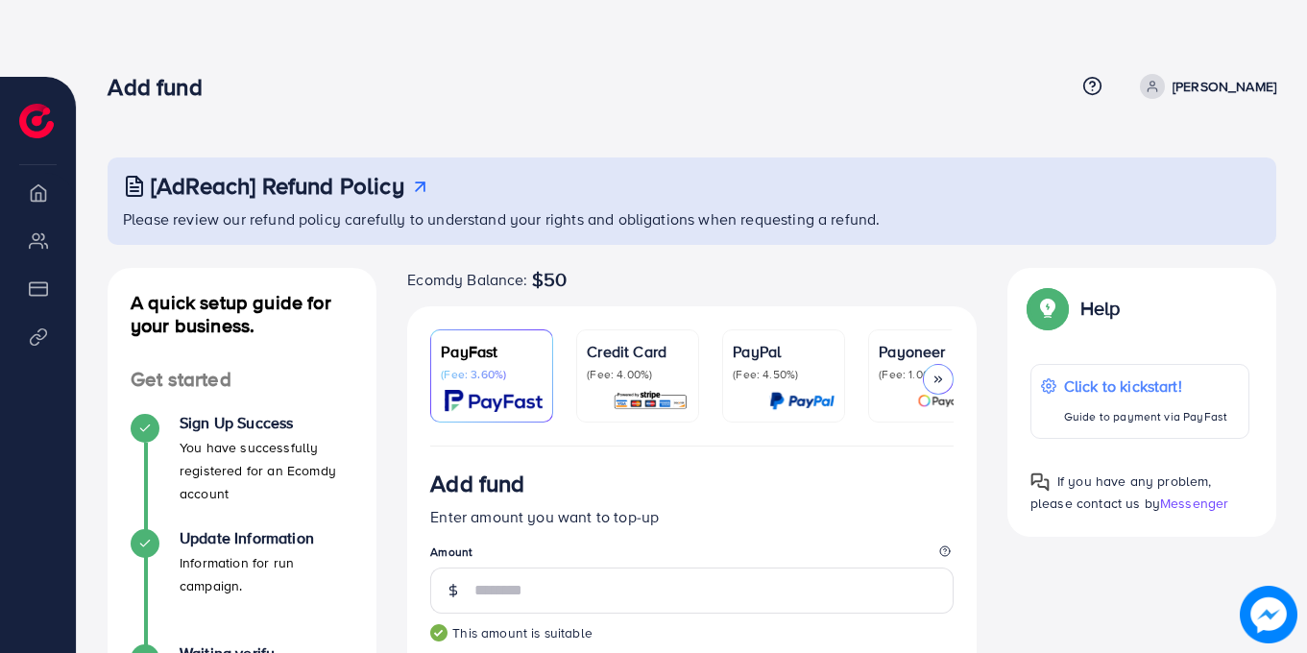
click at [1159, 86] on icon at bounding box center [1152, 86] width 13 height 13
click at [985, 89] on div "Add fund" at bounding box center [591, 87] width 967 height 28
click at [38, 122] on img at bounding box center [36, 121] width 35 height 35
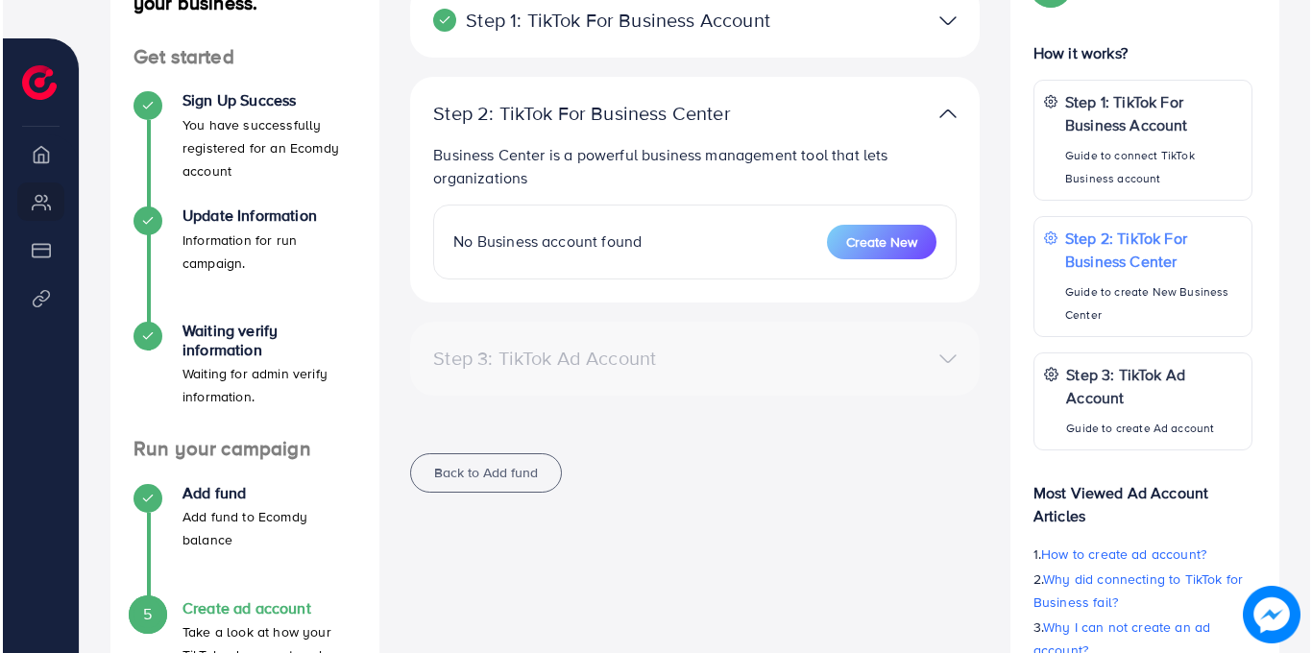
scroll to position [325, 0]
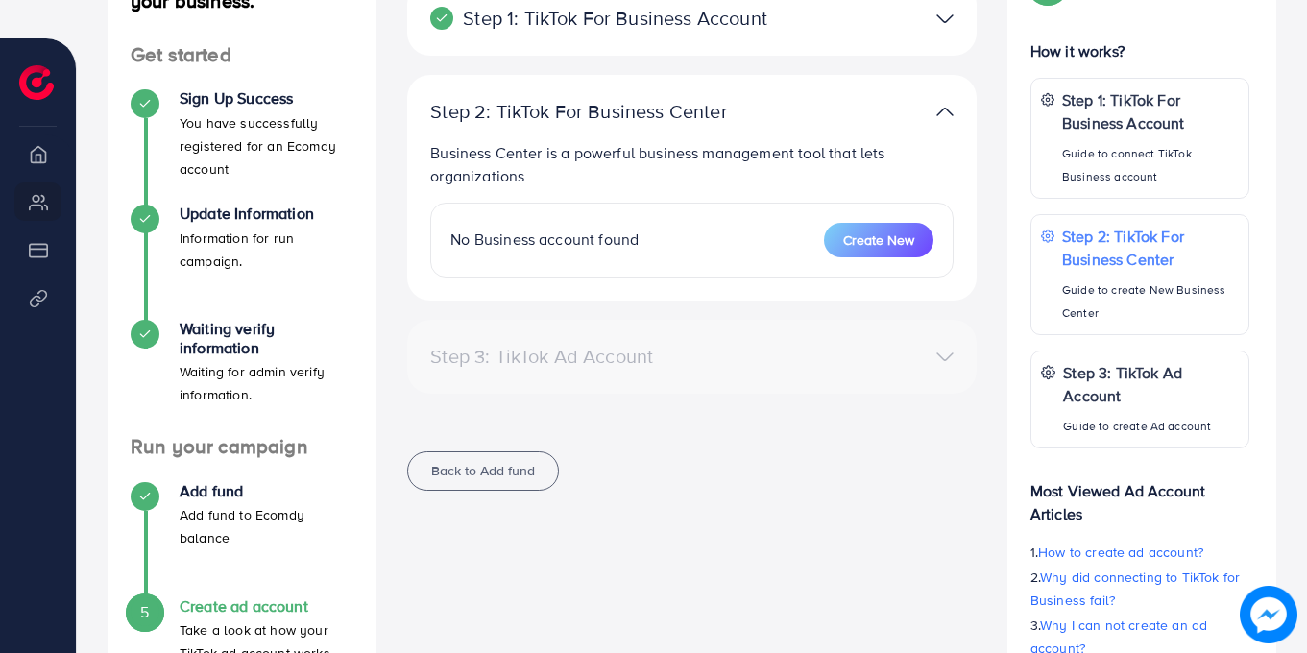
click at [929, 280] on div "Step 2: TikTok For Business Center Business Center is a powerful business manag…" at bounding box center [691, 188] width 569 height 226
click at [899, 253] on button "Create New" at bounding box center [878, 240] width 109 height 35
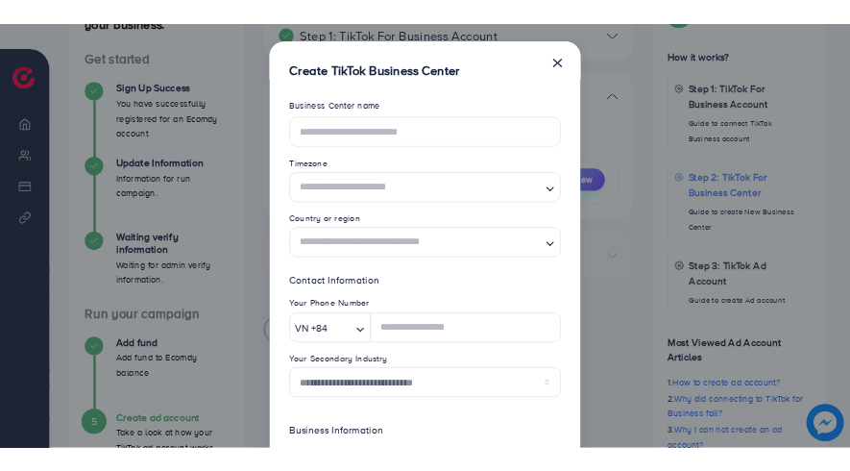
scroll to position [0, 0]
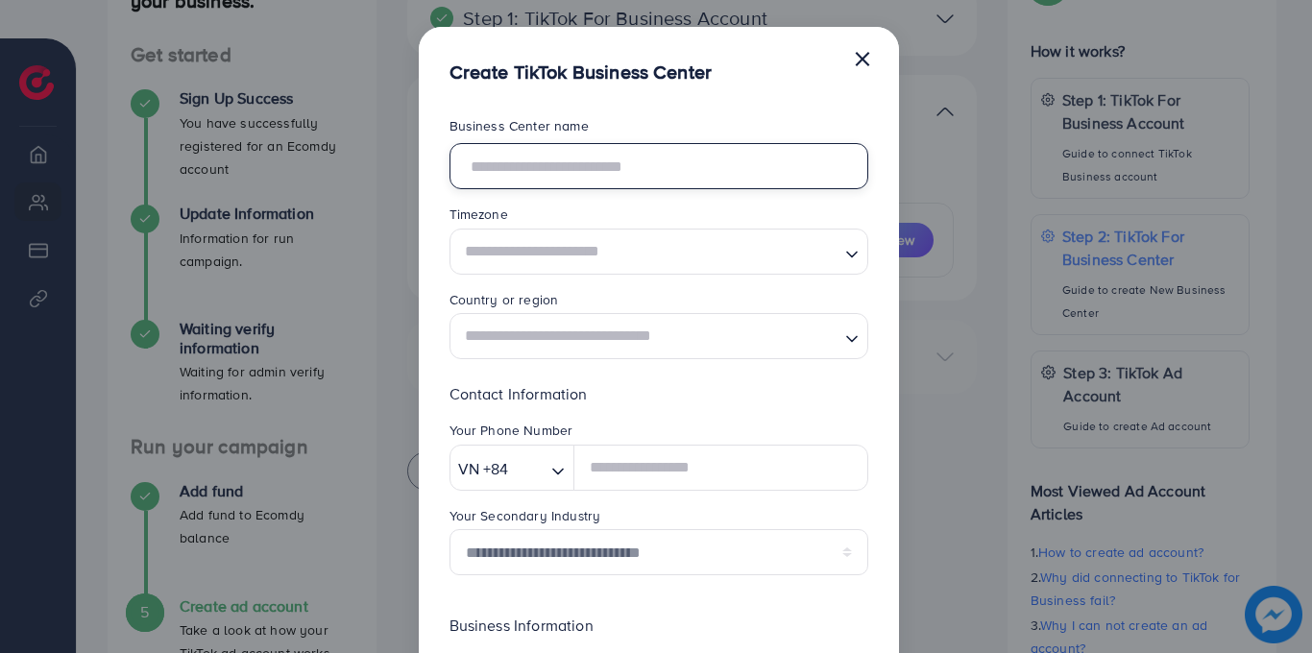
click at [690, 176] on input "text" at bounding box center [658, 166] width 419 height 46
type input "****"
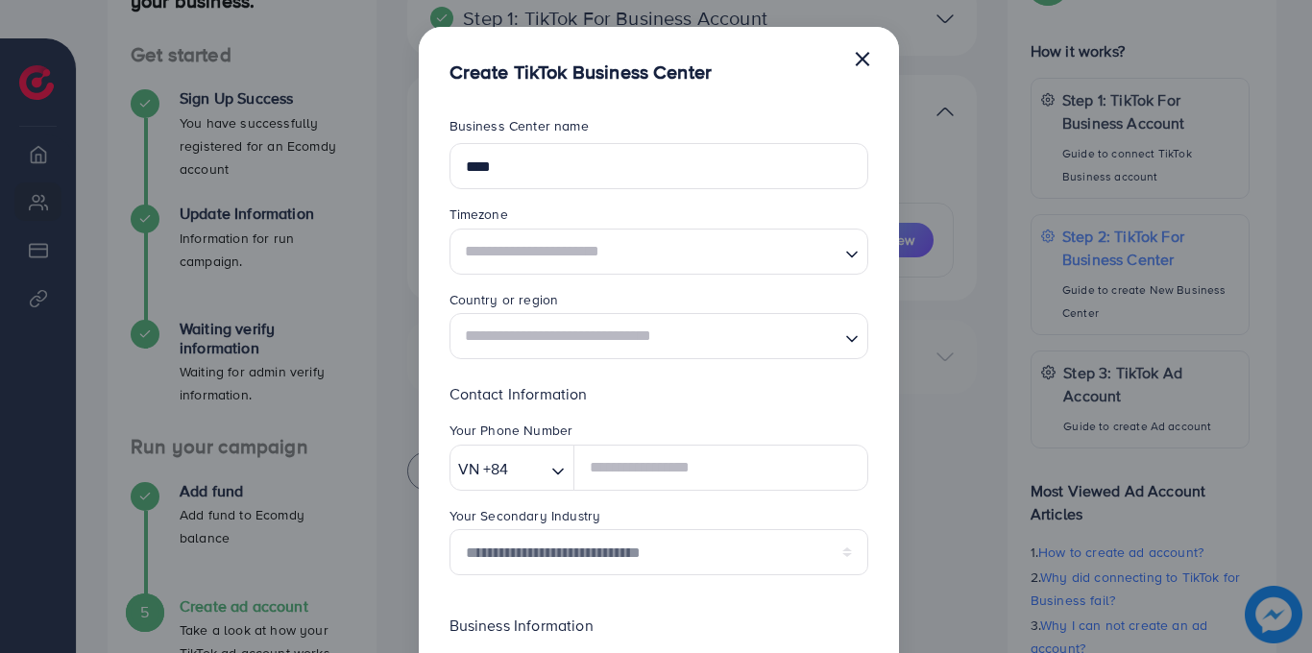
type input "********"
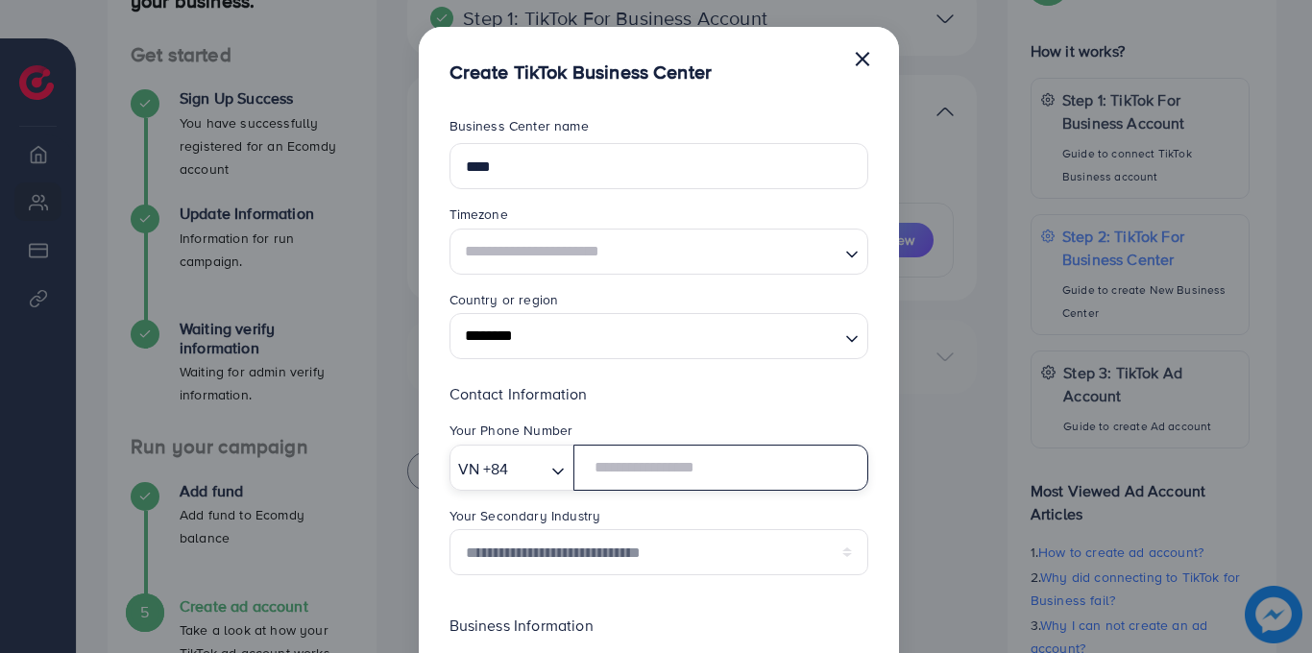
type input "**********"
click at [557, 475] on icon "Search for option" at bounding box center [557, 471] width 19 height 19
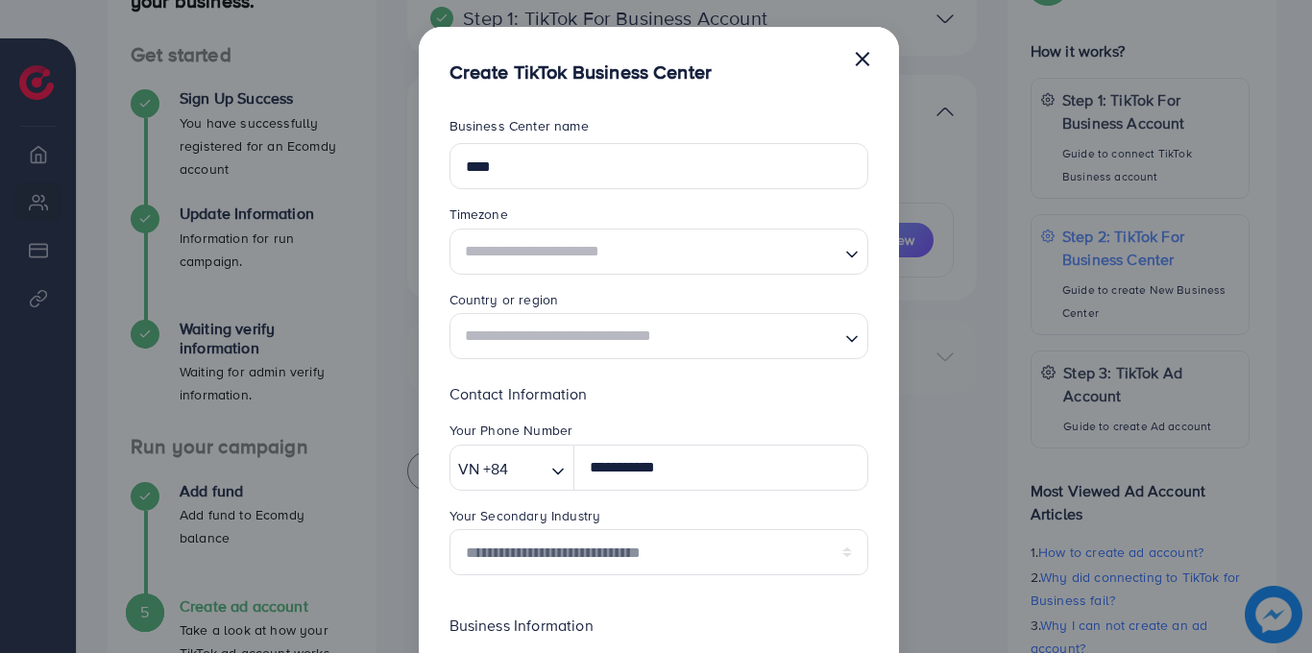
click at [860, 71] on button "×" at bounding box center [862, 57] width 19 height 38
